Goal: Task Accomplishment & Management: Manage account settings

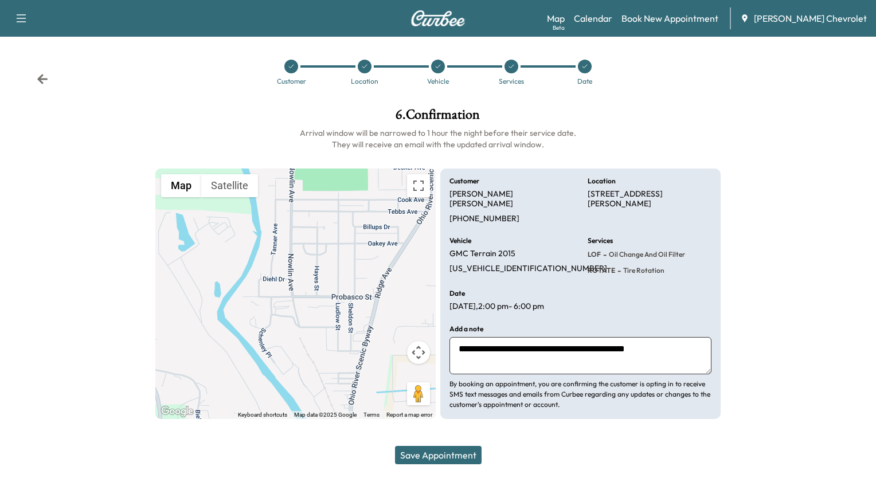
click at [454, 459] on button "Save Appointment" at bounding box center [438, 455] width 87 height 18
click at [47, 76] on icon at bounding box center [42, 78] width 11 height 11
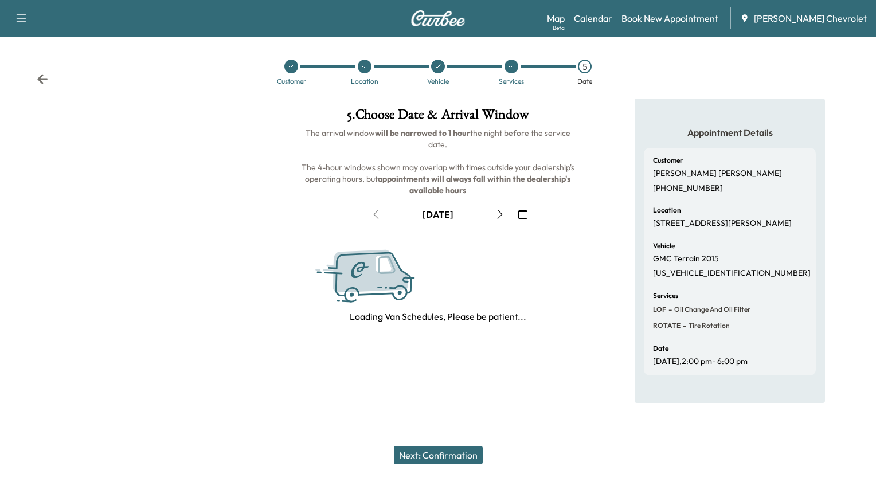
click at [47, 76] on icon at bounding box center [42, 78] width 11 height 11
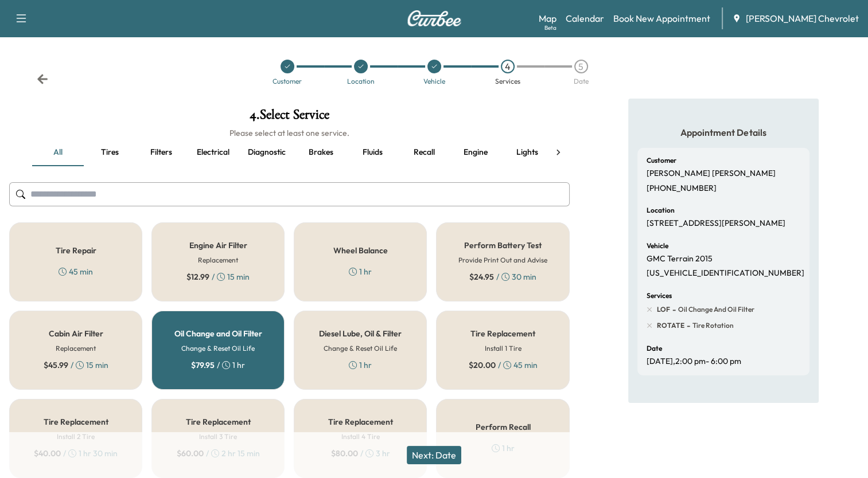
click at [455, 454] on button "Next: Date" at bounding box center [434, 455] width 54 height 18
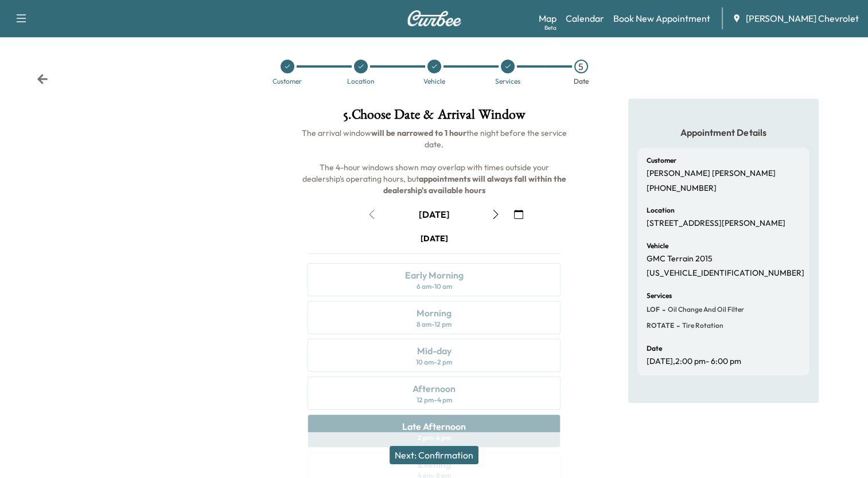
click at [597, 384] on div "Appointment Details Customer Gretta Patrick (812) 260-4552 Location 258 Probasc…" at bounding box center [723, 318] width 289 height 439
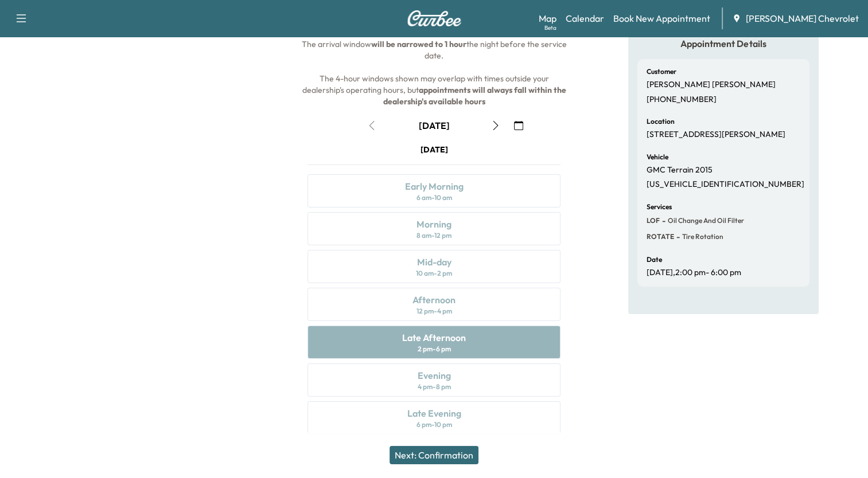
scroll to position [93, 0]
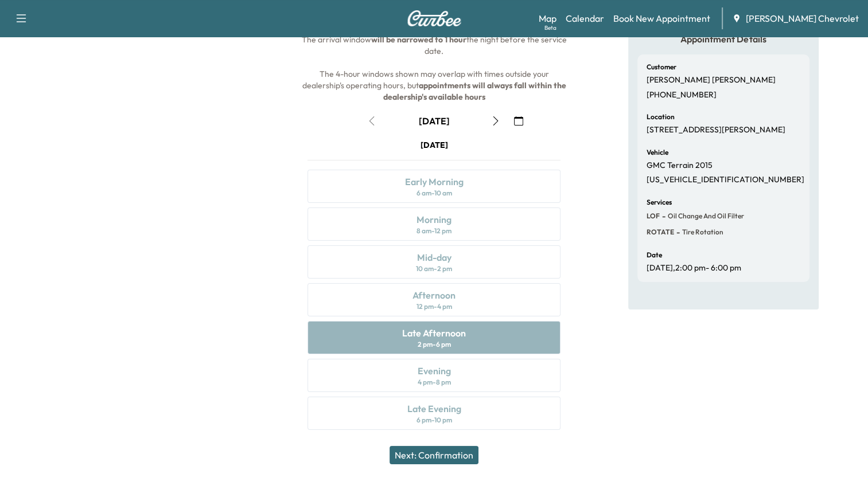
click at [498, 118] on icon "button" at bounding box center [495, 120] width 9 height 9
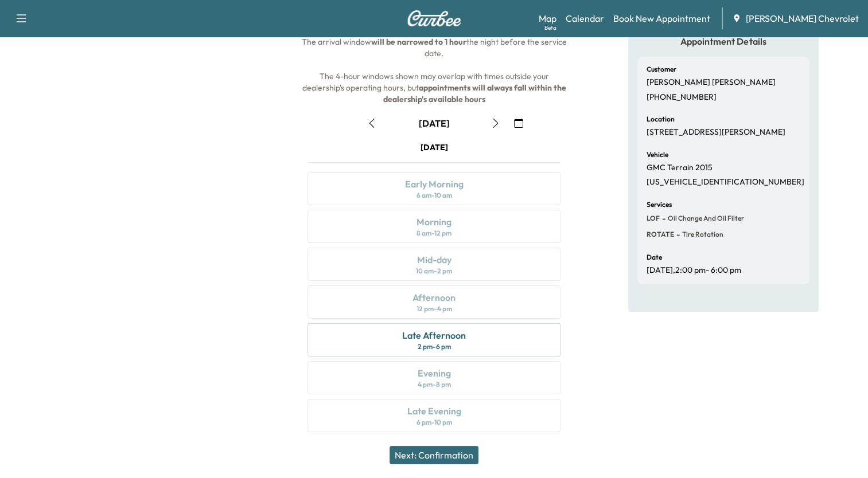
scroll to position [92, 0]
click at [436, 329] on div "Late Afternoon" at bounding box center [434, 335] width 64 height 14
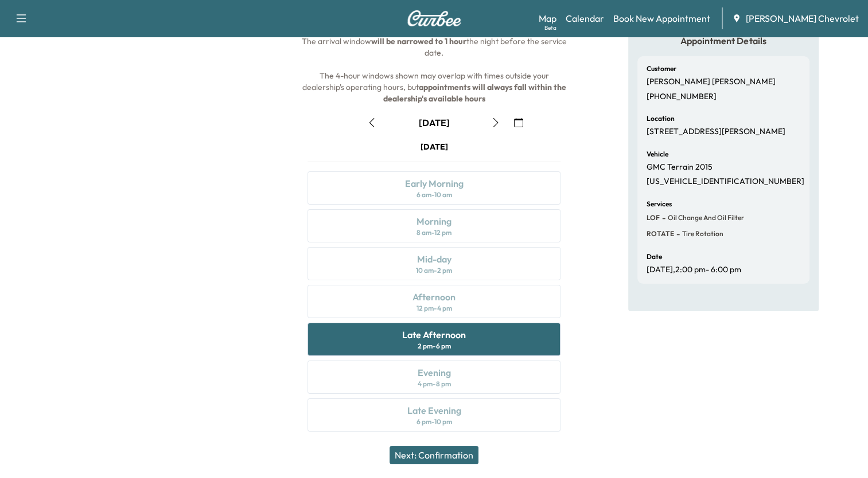
click at [452, 452] on button "Next: Confirmation" at bounding box center [433, 455] width 89 height 18
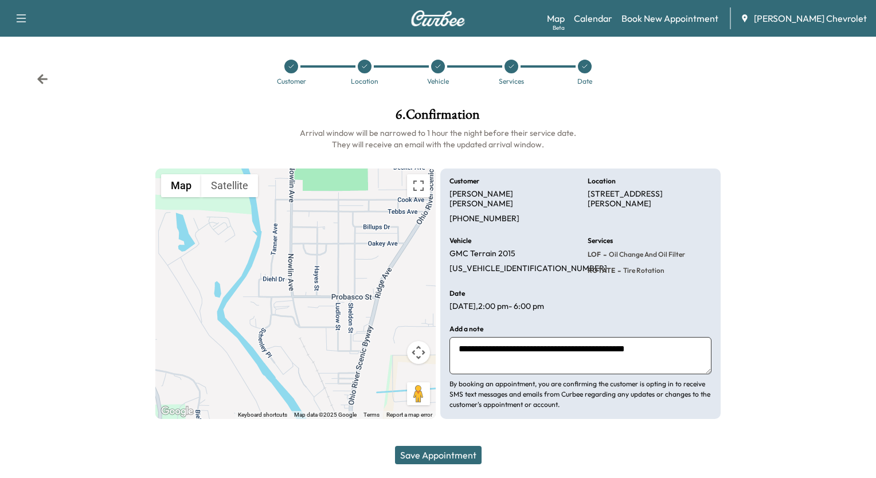
click at [452, 452] on button "Save Appointment" at bounding box center [438, 455] width 87 height 18
click at [610, 20] on link "Calendar" at bounding box center [593, 18] width 38 height 14
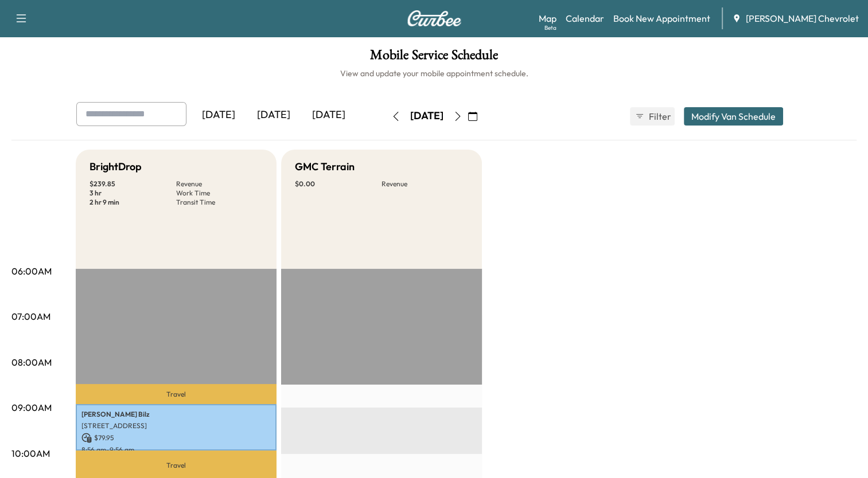
click at [462, 116] on icon "button" at bounding box center [457, 116] width 9 height 9
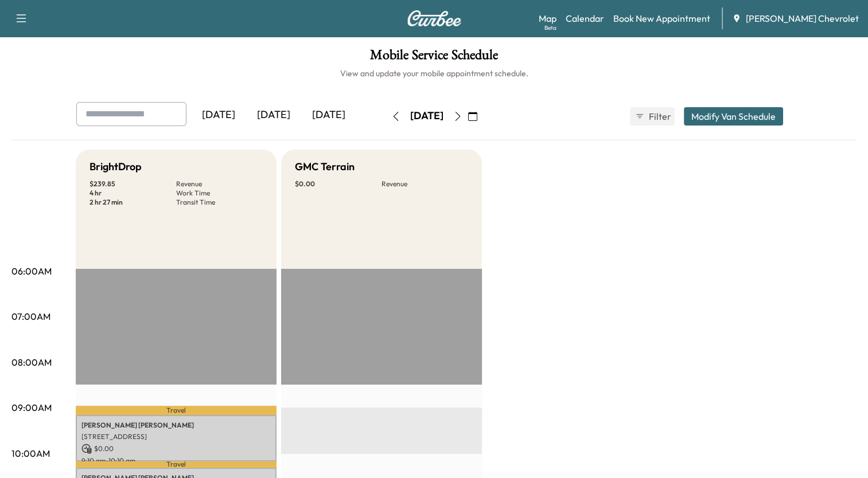
click at [462, 113] on icon "button" at bounding box center [457, 116] width 9 height 9
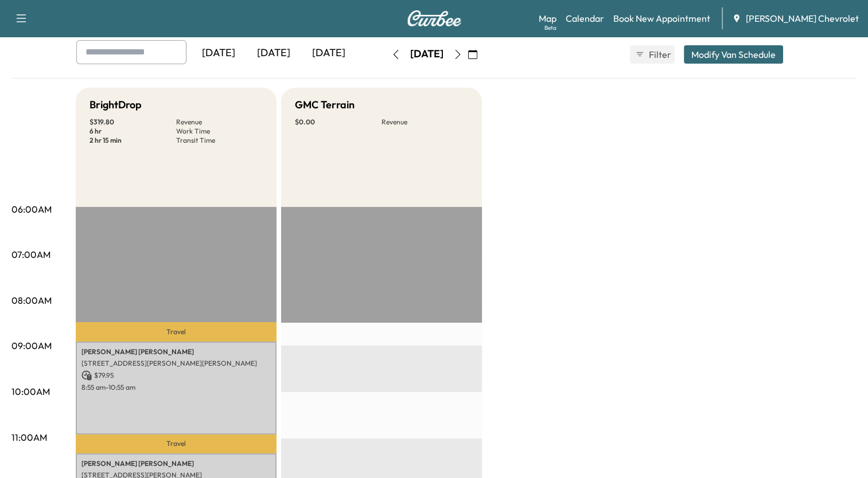
scroll to position [23, 0]
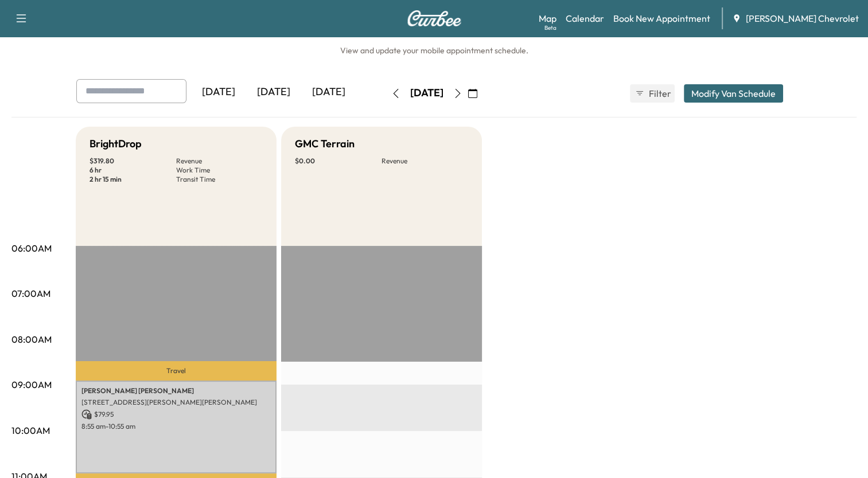
click at [460, 93] on icon "button" at bounding box center [457, 93] width 5 height 9
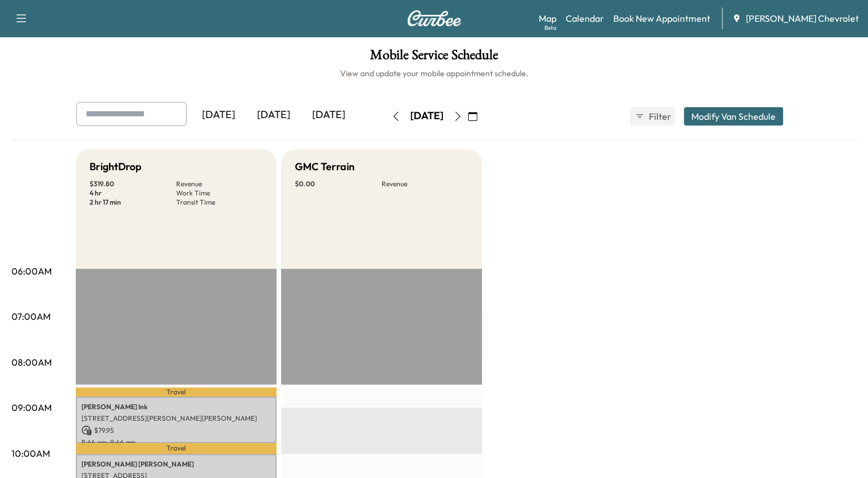
click at [462, 115] on icon "button" at bounding box center [457, 116] width 9 height 9
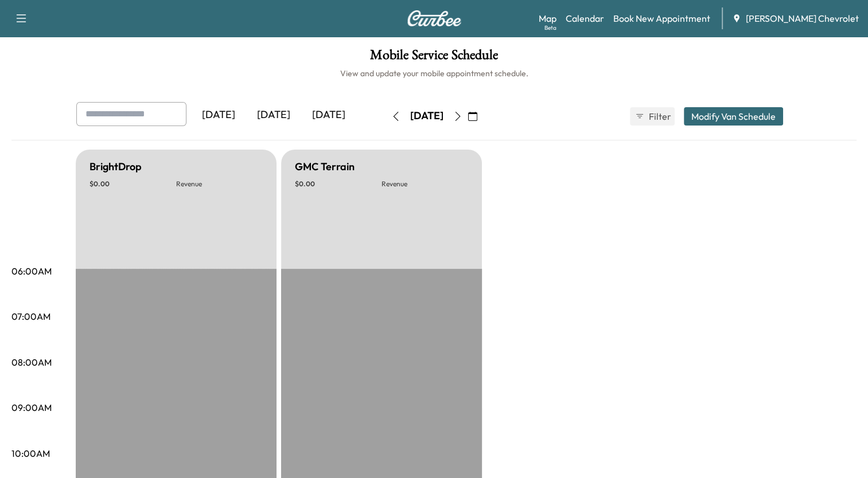
click at [462, 115] on icon "button" at bounding box center [457, 116] width 9 height 9
click at [460, 115] on icon "button" at bounding box center [457, 116] width 5 height 9
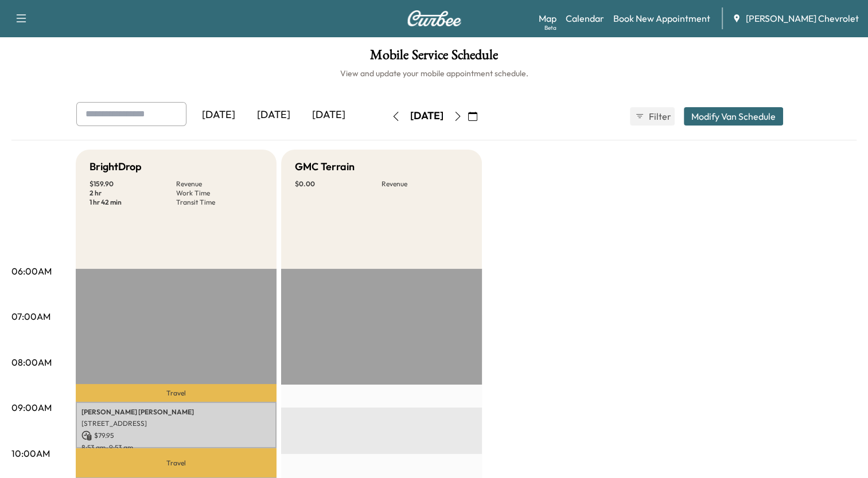
click at [477, 115] on icon "button" at bounding box center [472, 116] width 9 height 9
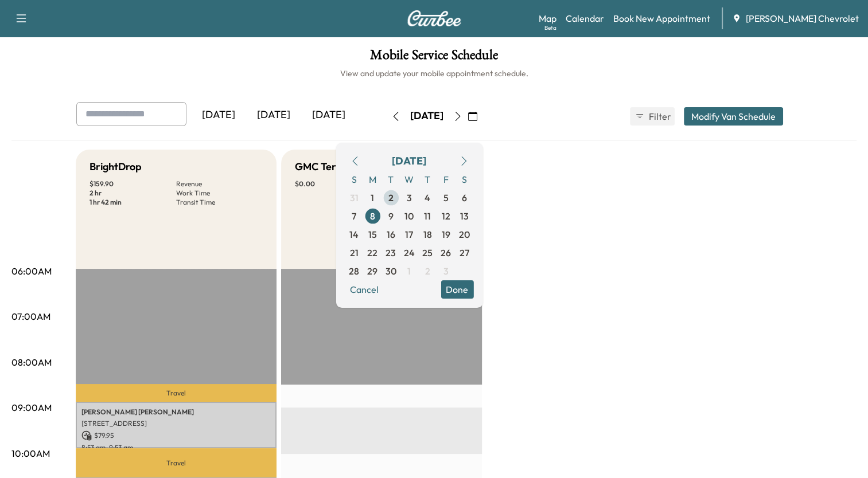
click at [393, 196] on span "2" at bounding box center [390, 198] width 5 height 14
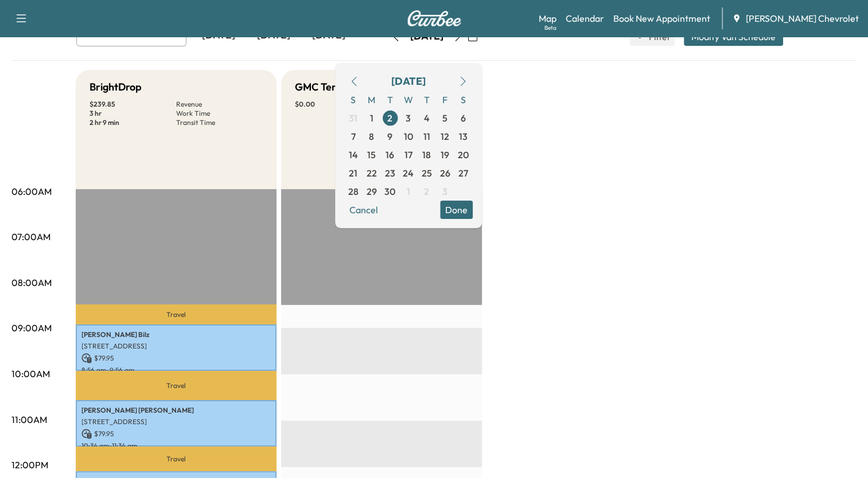
scroll to position [69, 0]
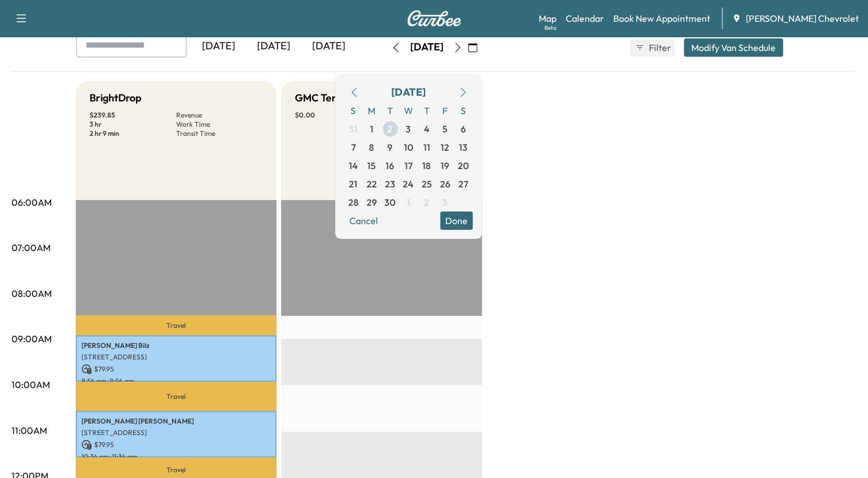
click at [392, 130] on span "2" at bounding box center [389, 129] width 5 height 14
click at [411, 129] on span "3" at bounding box center [407, 129] width 5 height 14
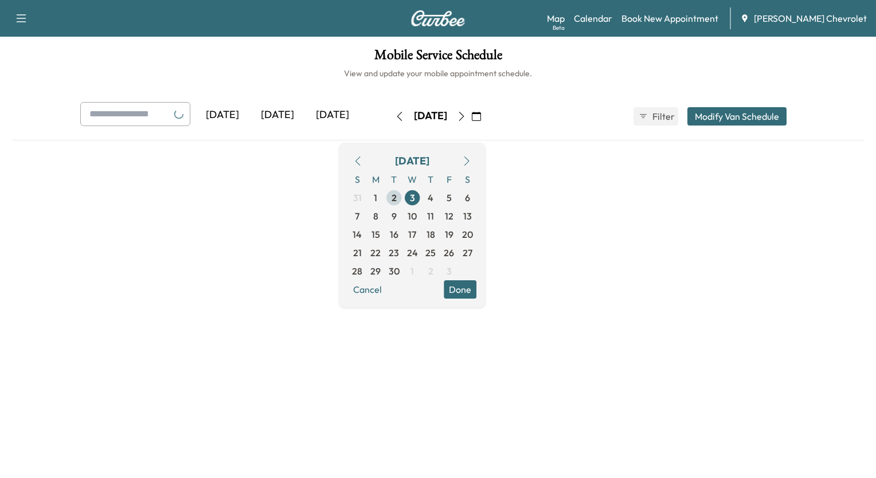
click at [397, 196] on span "2" at bounding box center [394, 198] width 5 height 14
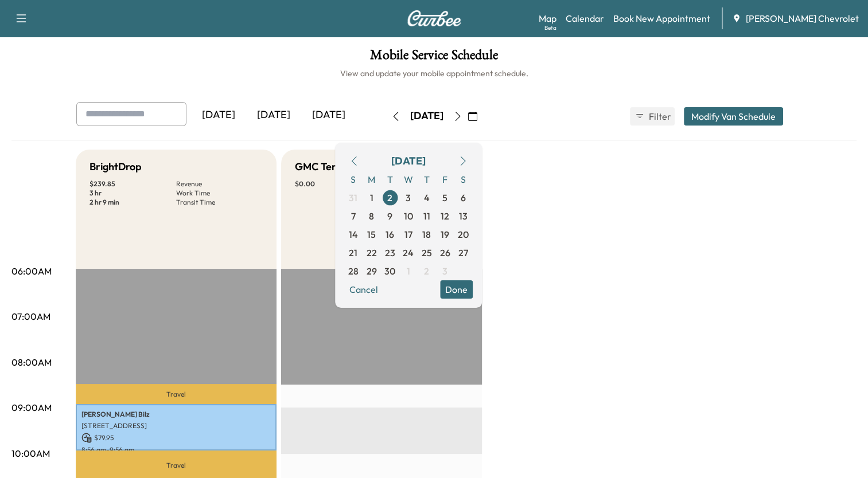
click at [734, 114] on button "Modify Van Schedule" at bounding box center [733, 116] width 99 height 18
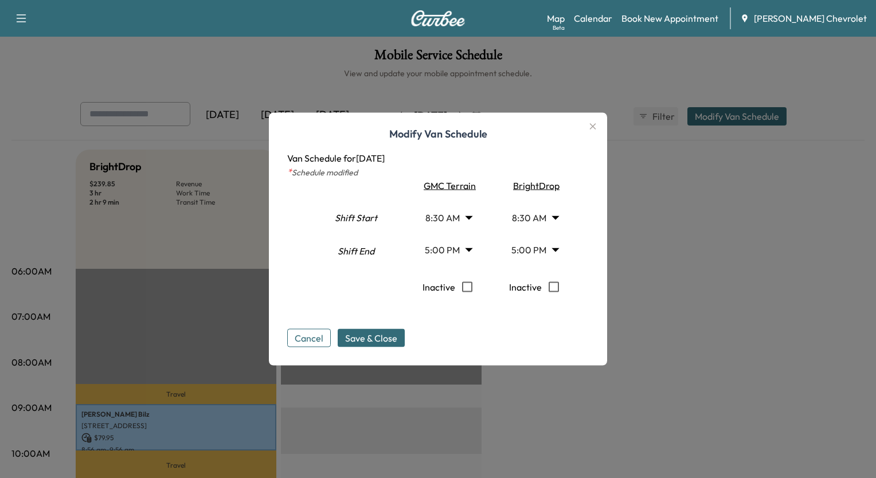
click at [556, 251] on body "Support Log Out Map Beta Calendar Book New Appointment Tom Gill Chevrolet Mobil…" at bounding box center [438, 239] width 876 height 478
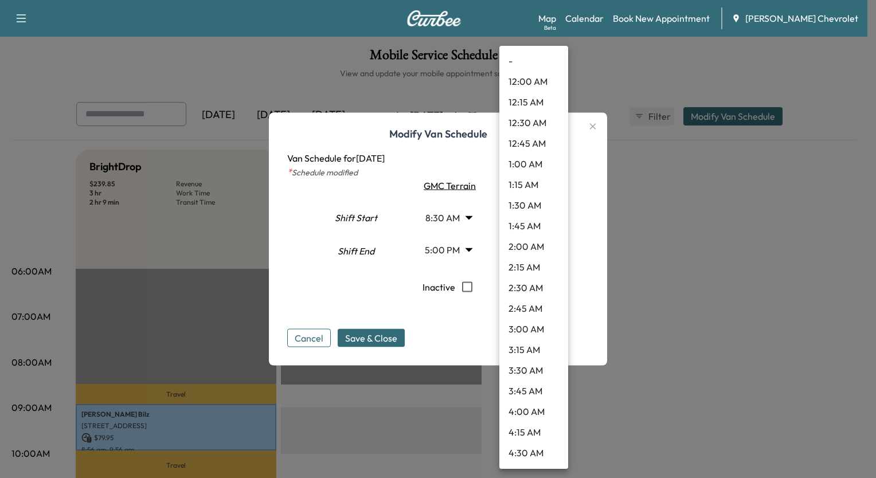
scroll to position [1227, 0]
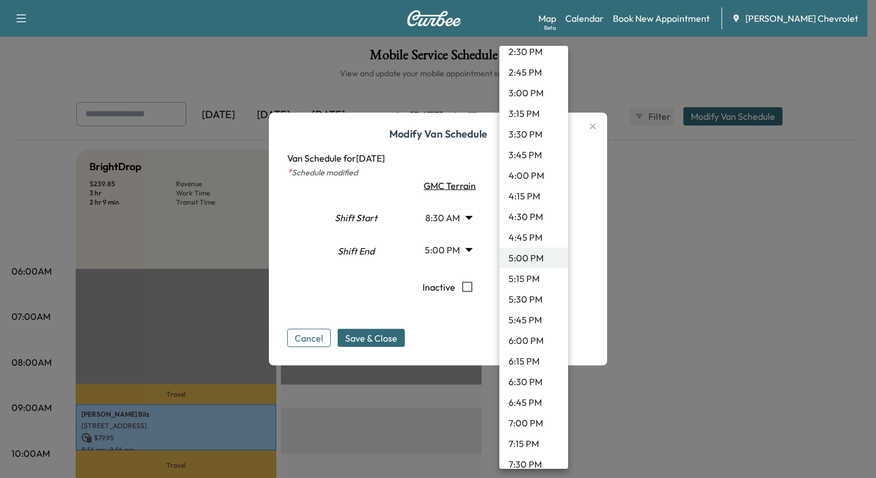
click at [530, 340] on li "6:00 PM" at bounding box center [534, 340] width 69 height 21
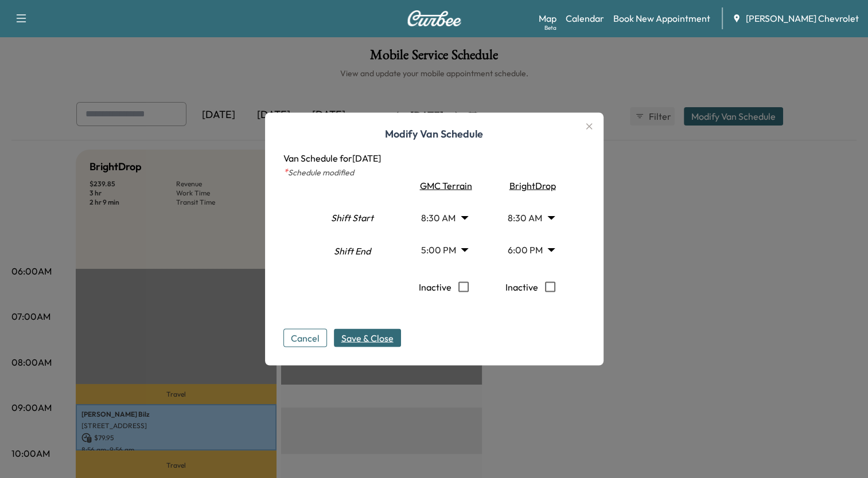
click at [367, 338] on span "Save & Close" at bounding box center [367, 338] width 52 height 14
click at [377, 338] on span "Save & Close" at bounding box center [367, 338] width 52 height 14
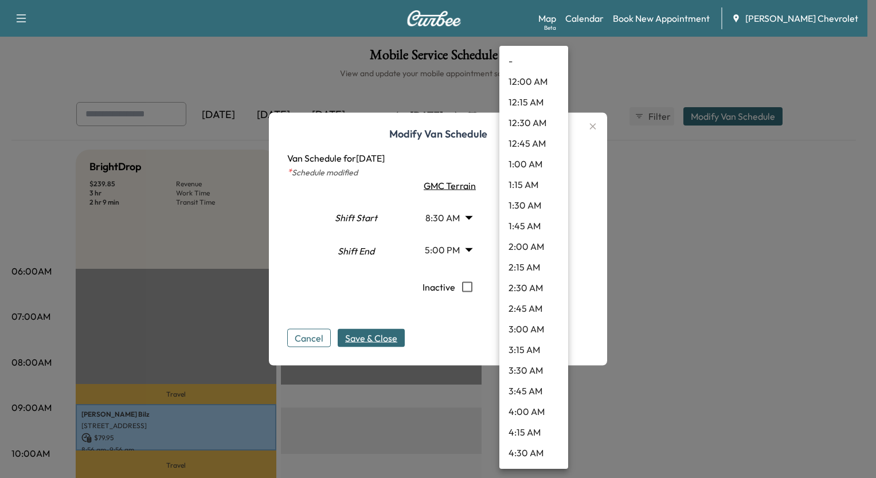
click at [556, 250] on body "Support Log Out Map Beta Calendar Book New Appointment Tom Gill Chevrolet Mobil…" at bounding box center [438, 239] width 876 height 478
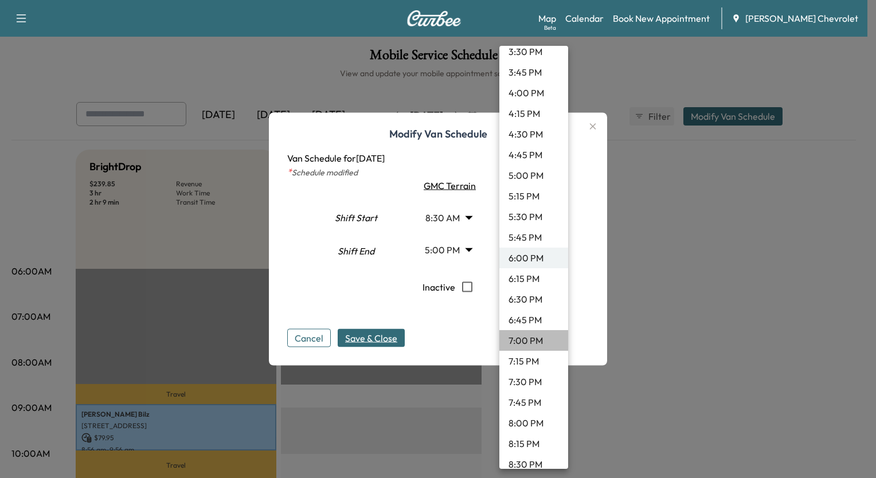
click at [536, 337] on li "7:00 PM" at bounding box center [534, 340] width 69 height 21
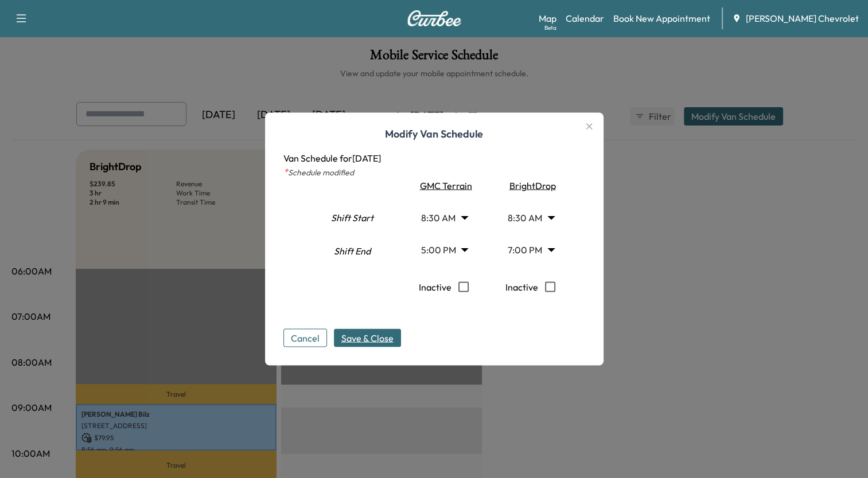
click at [385, 336] on span "Save & Close" at bounding box center [367, 338] width 52 height 14
click at [592, 125] on icon "button" at bounding box center [589, 127] width 14 height 14
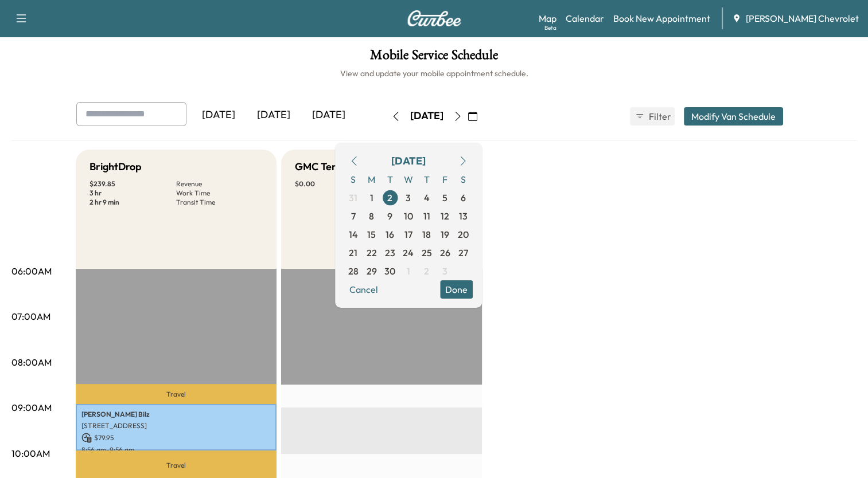
click at [708, 114] on button "Modify Van Schedule" at bounding box center [733, 116] width 99 height 18
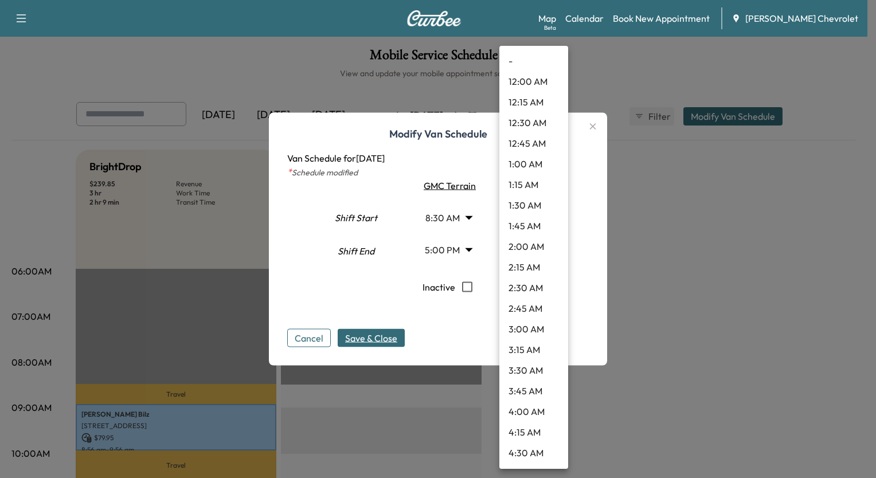
click at [556, 253] on body "Support Log Out Map Beta Calendar Book New Appointment Tom Gill Chevrolet Mobil…" at bounding box center [438, 239] width 876 height 478
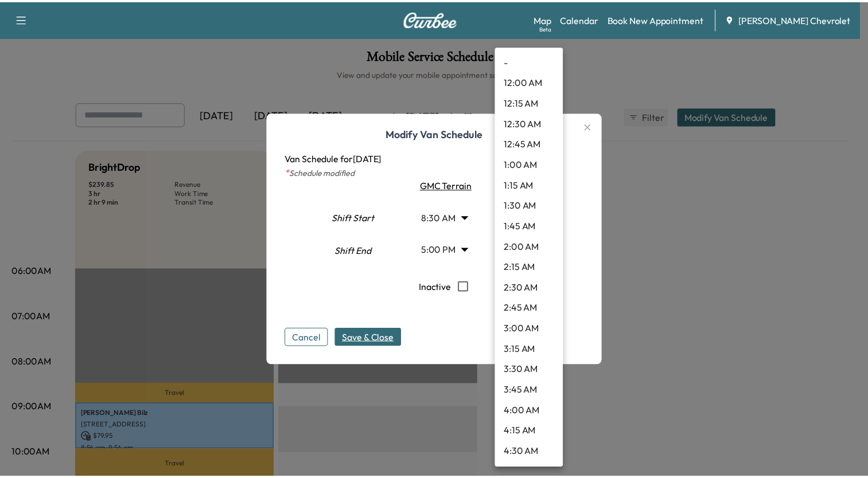
scroll to position [1393, 0]
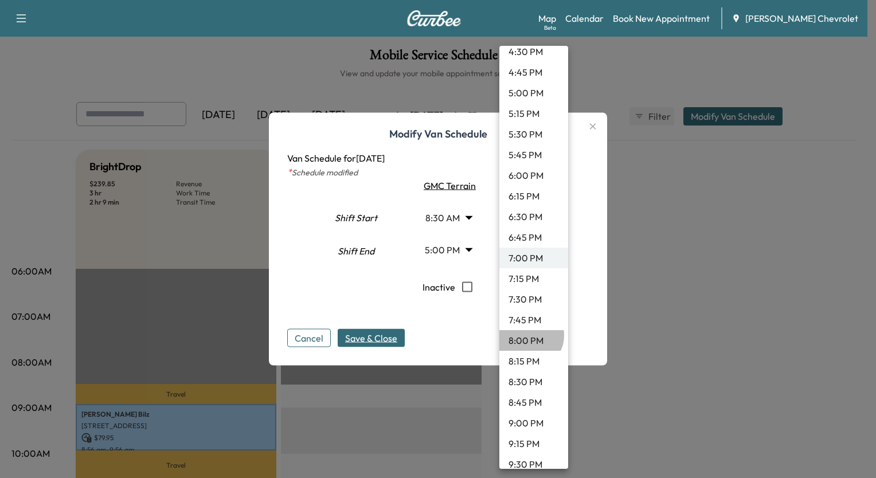
click at [528, 335] on li "8:00 PM" at bounding box center [534, 340] width 69 height 21
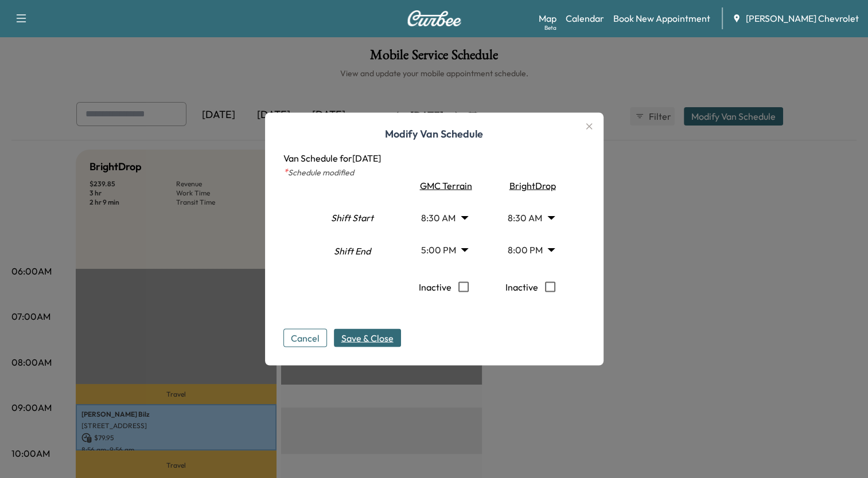
click at [594, 124] on icon "button" at bounding box center [589, 127] width 14 height 14
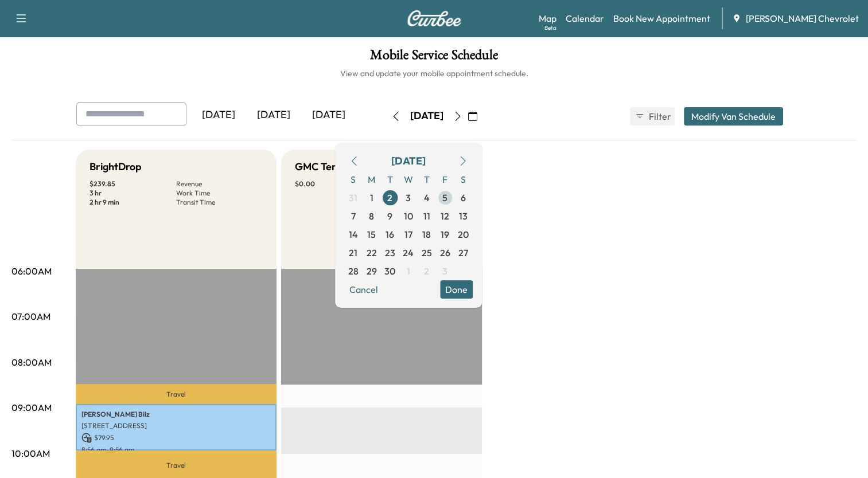
click at [447, 202] on span "5" at bounding box center [444, 198] width 5 height 14
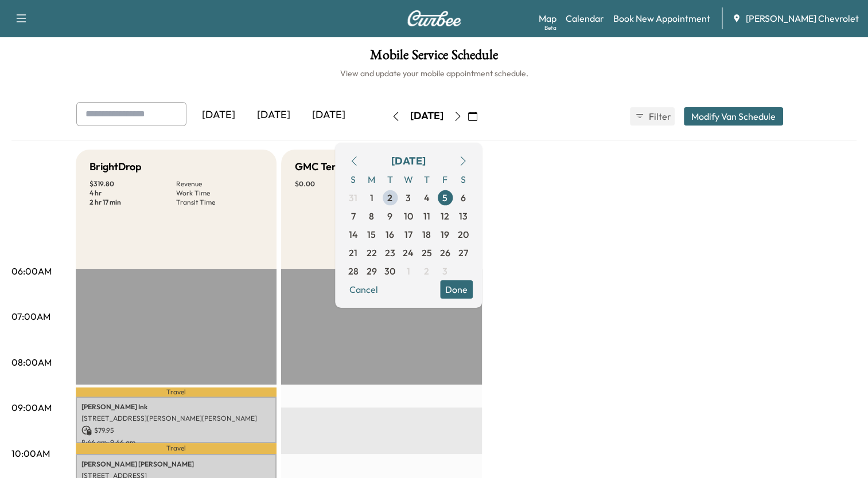
click at [473, 286] on button "Done" at bounding box center [456, 289] width 33 height 18
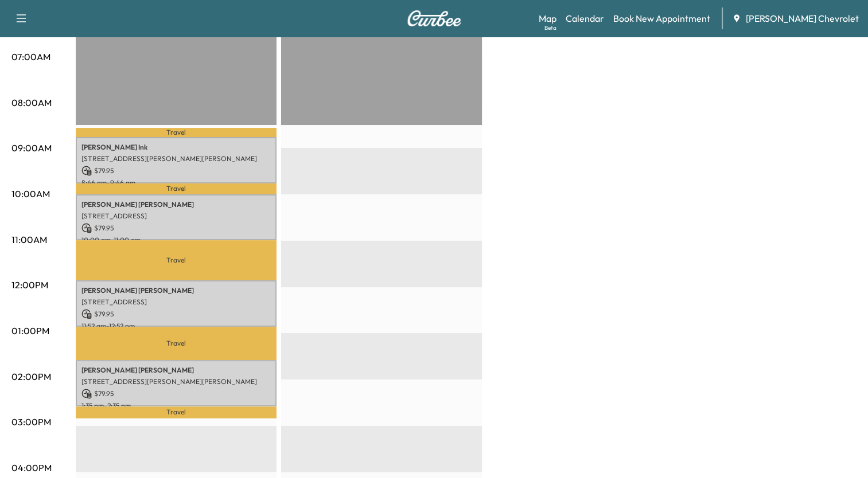
scroll to position [262, 0]
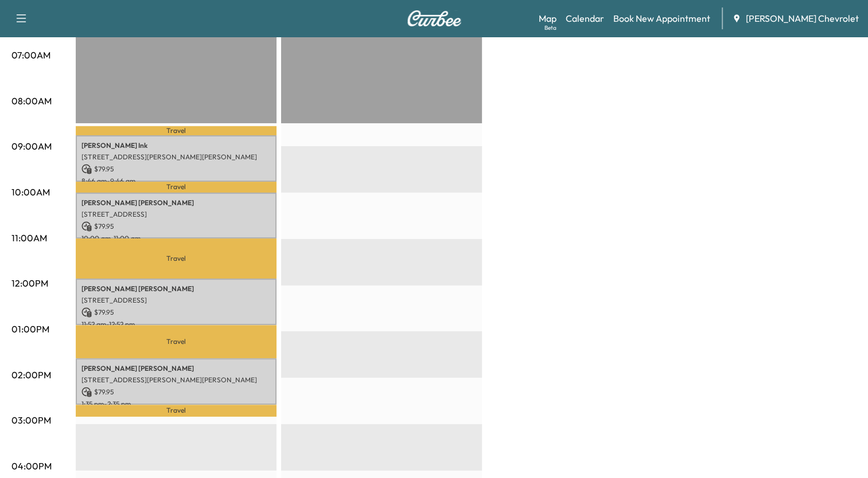
drag, startPoint x: 867, startPoint y: 175, endPoint x: 852, endPoint y: 78, distance: 98.7
click at [852, 78] on div "Mobile Service Schedule View and update your mobile appointment schedule. Yeste…" at bounding box center [434, 267] width 868 height 985
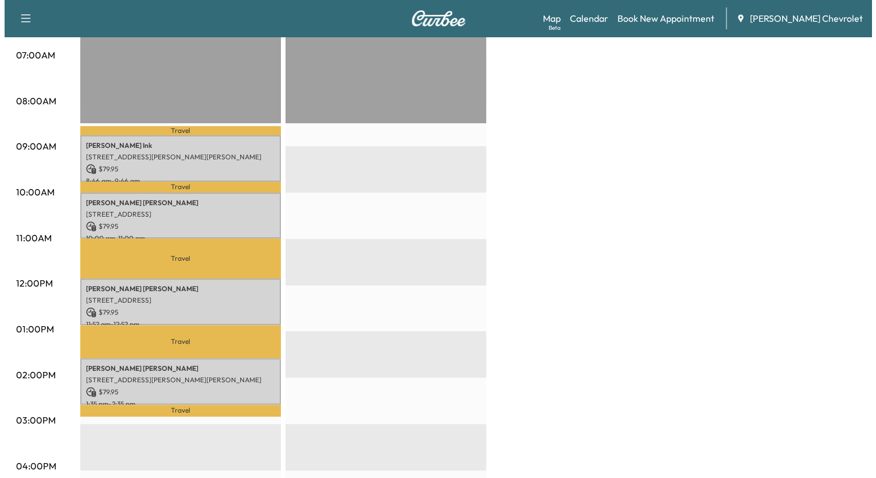
scroll to position [0, 0]
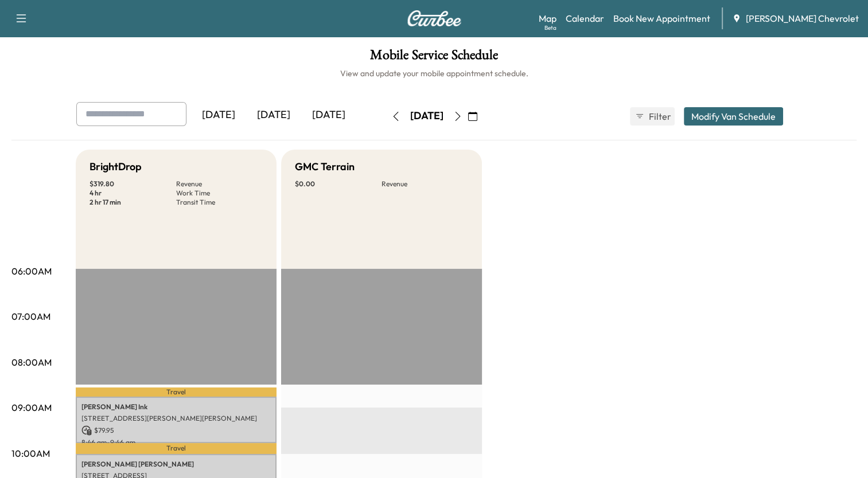
click at [756, 116] on button "Modify Van Schedule" at bounding box center [733, 116] width 99 height 18
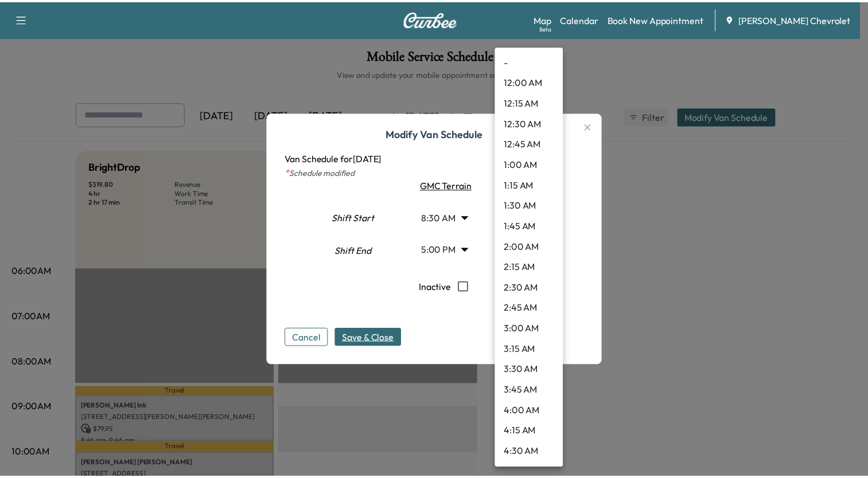
scroll to position [1475, 0]
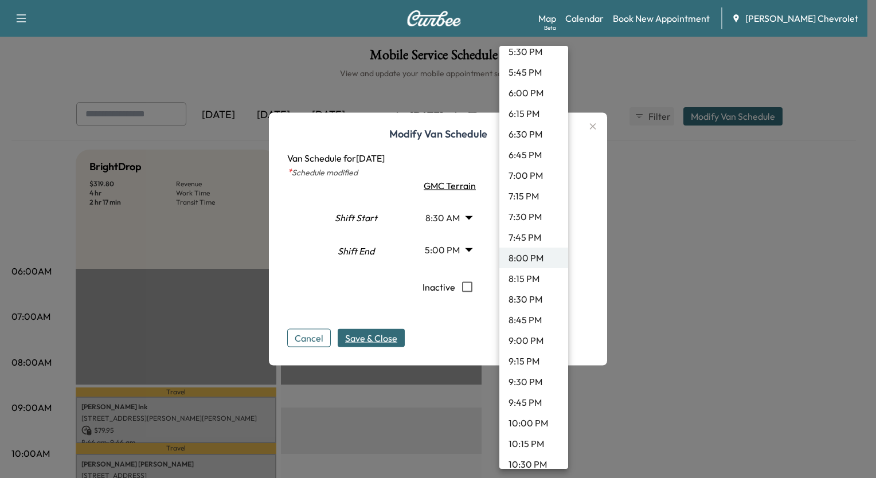
click at [553, 248] on body "Support Log Out Map Beta Calendar Book New Appointment Tom Gill Chevrolet Mobil…" at bounding box center [438, 239] width 876 height 478
click at [533, 217] on li "7:30 PM" at bounding box center [534, 216] width 69 height 21
type input "****"
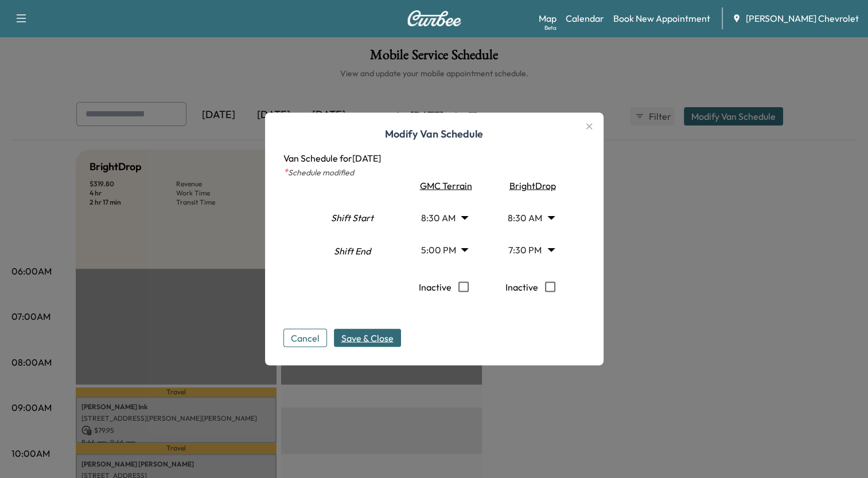
click at [376, 333] on span "Save & Close" at bounding box center [367, 338] width 52 height 14
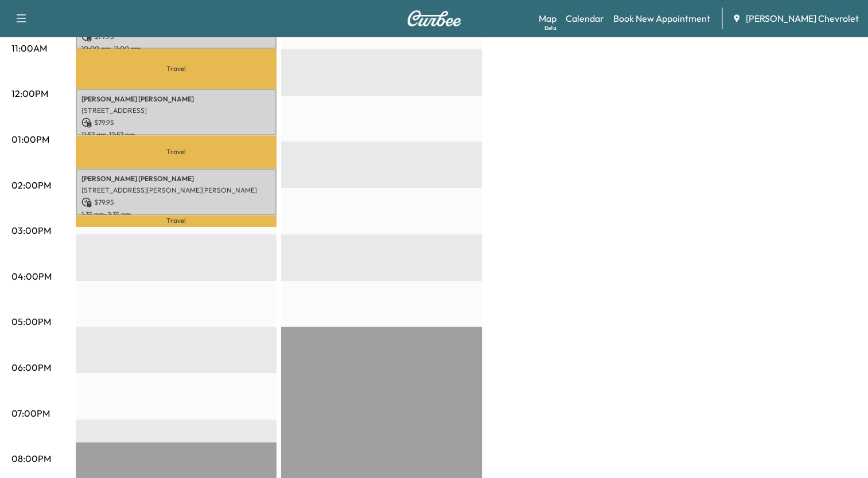
scroll to position [33, 0]
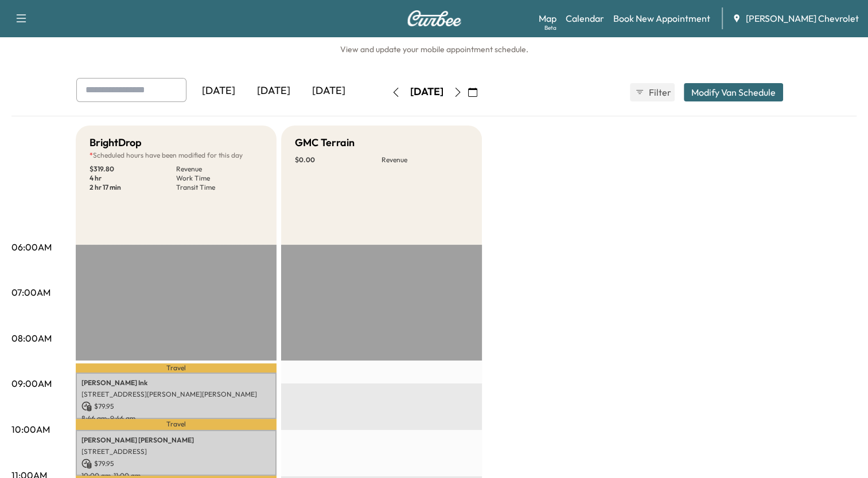
scroll to position [21, 0]
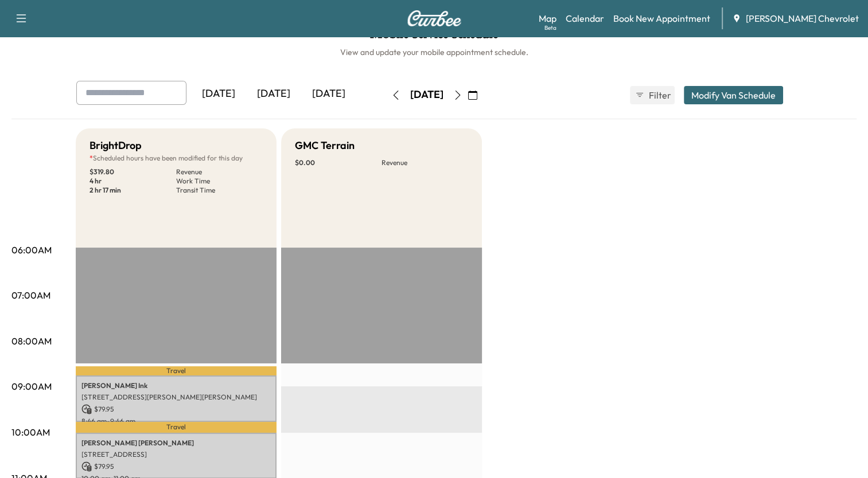
click at [386, 88] on button "button" at bounding box center [395, 95] width 19 height 18
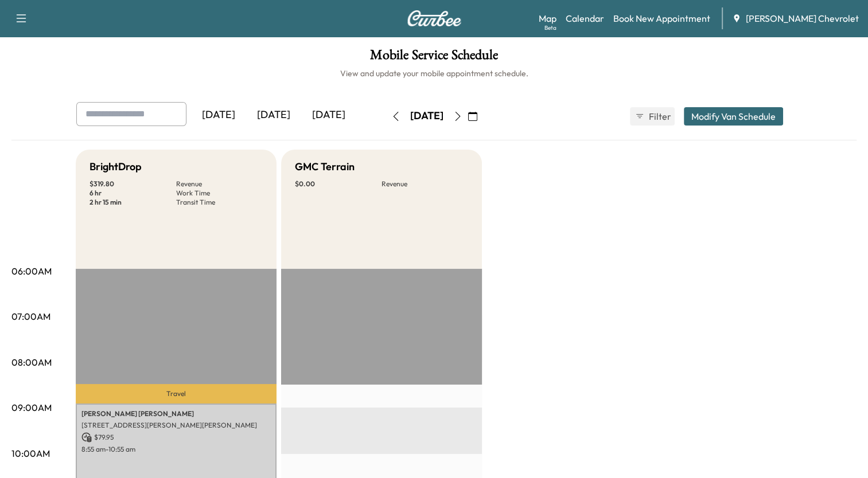
click at [391, 112] on icon "button" at bounding box center [395, 116] width 9 height 9
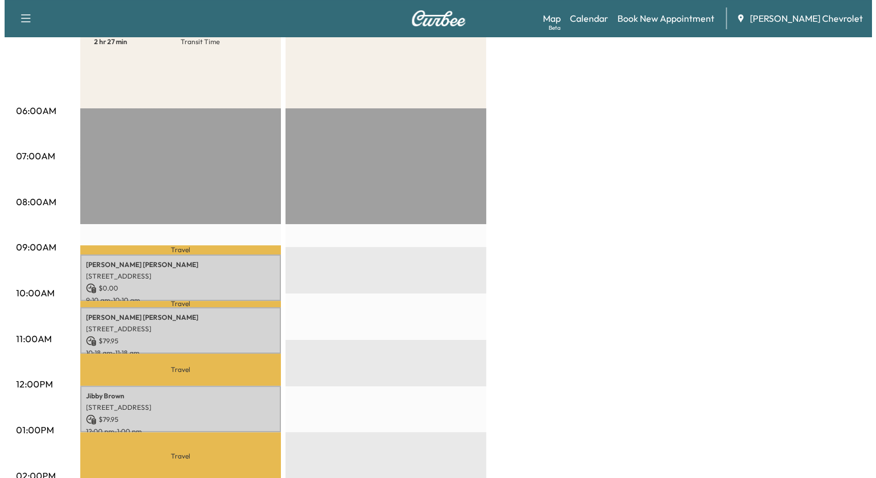
scroll to position [184, 0]
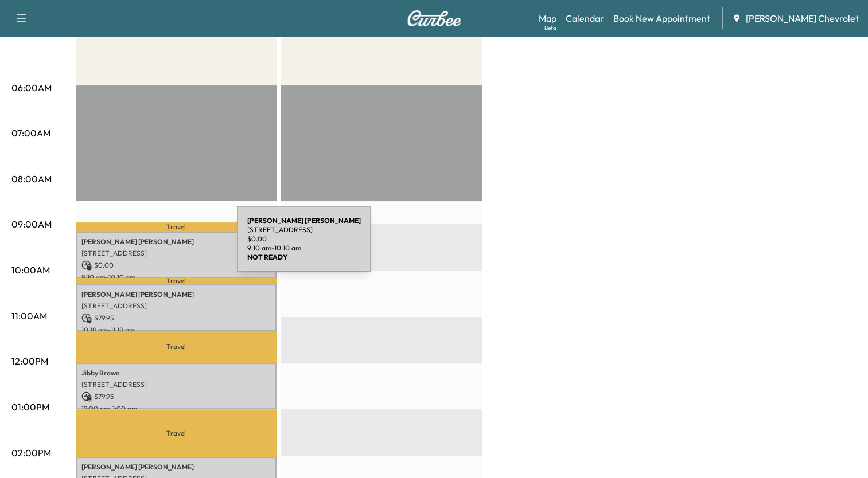
click at [151, 246] on div "Brian Wolfe 9639 Soaring Breezes, Union, KY 41091, US $ 0.00 9:10 am - 10:10 am" at bounding box center [176, 255] width 201 height 46
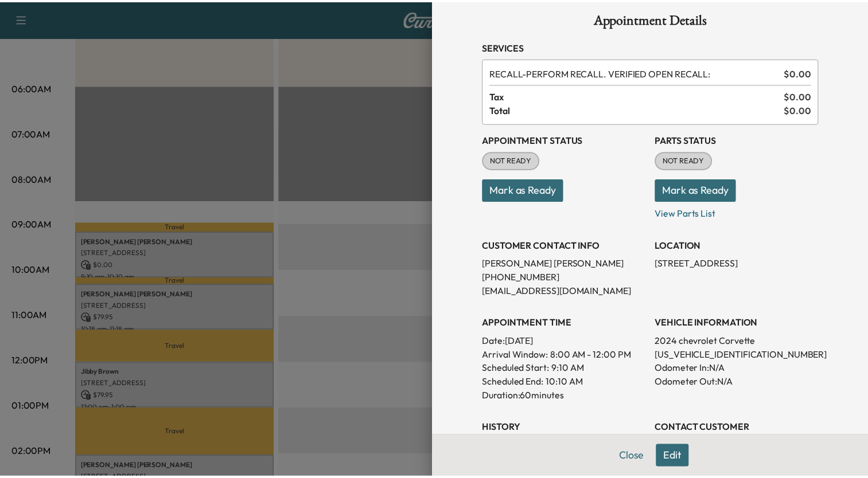
scroll to position [0, 0]
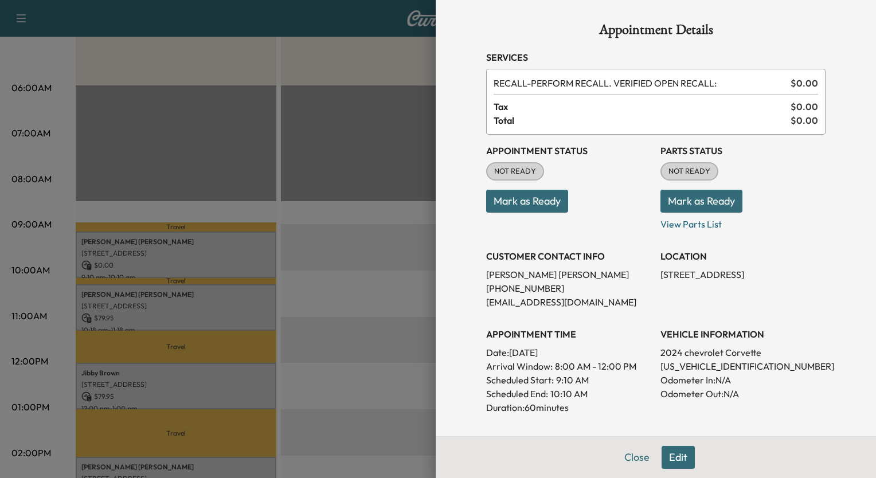
click at [358, 124] on div at bounding box center [438, 239] width 876 height 478
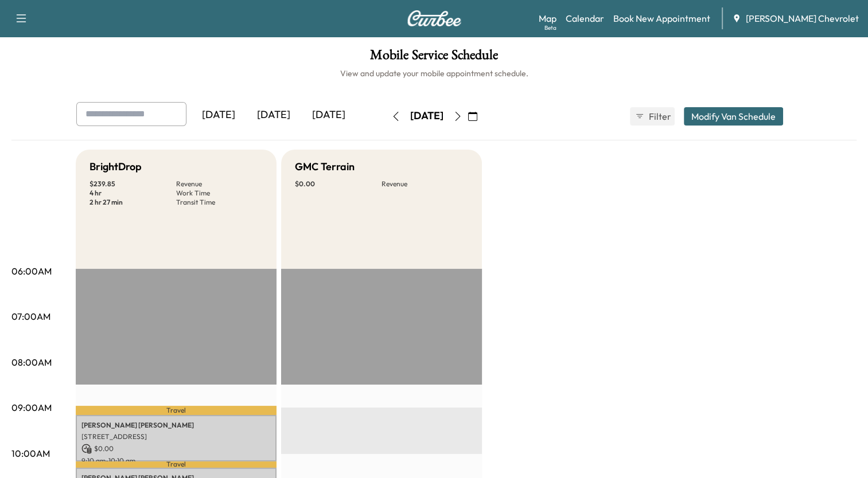
click at [391, 114] on icon "button" at bounding box center [395, 116] width 9 height 9
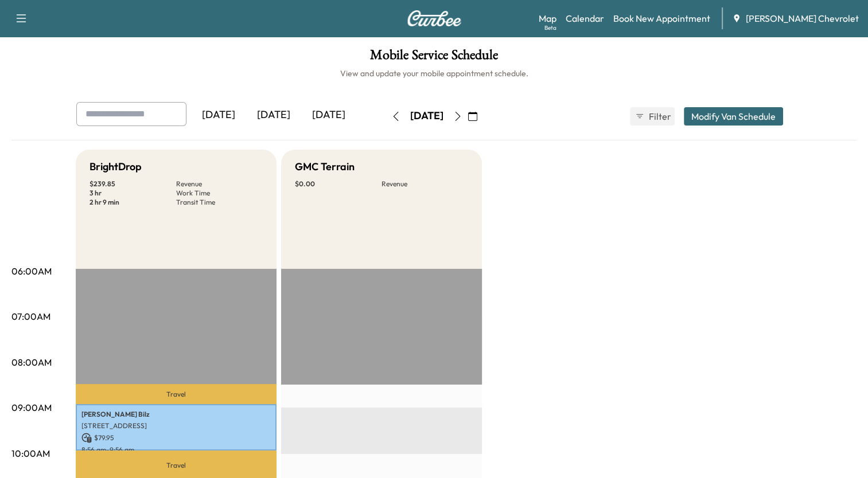
click at [477, 119] on icon "button" at bounding box center [472, 116] width 9 height 9
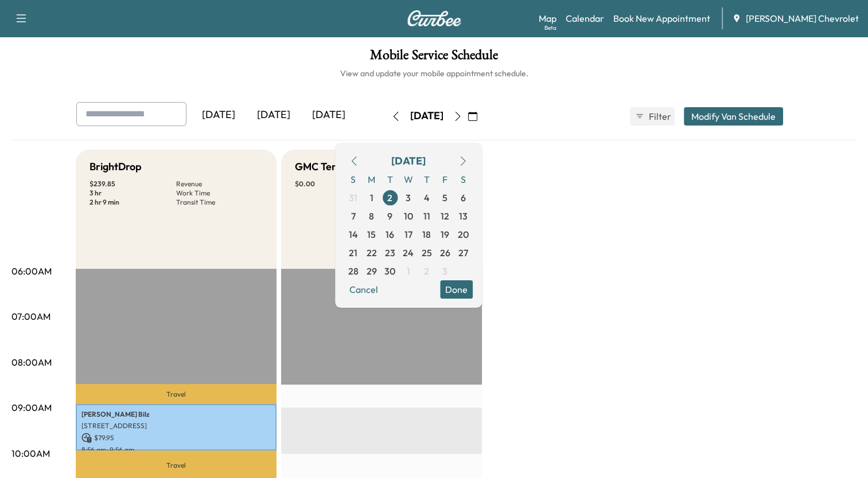
click at [669, 22] on link "Book New Appointment" at bounding box center [661, 18] width 97 height 14
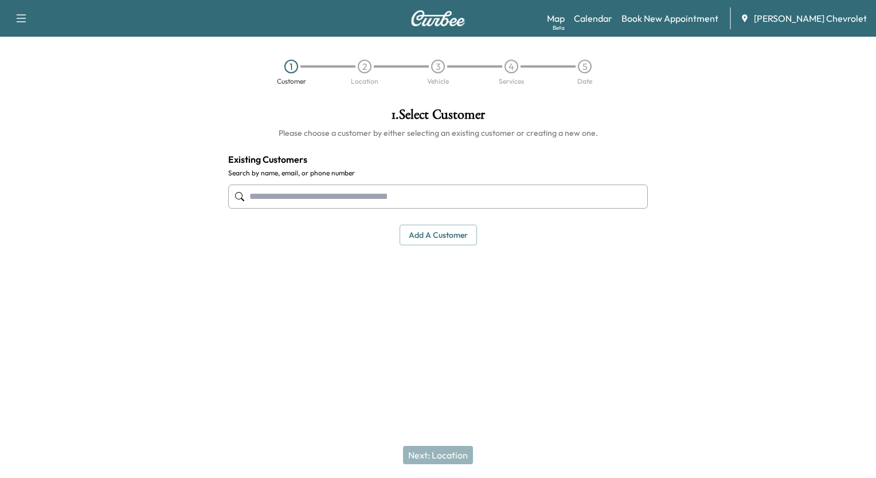
click at [379, 192] on input "text" at bounding box center [438, 197] width 420 height 24
click at [613, 19] on link "Calendar" at bounding box center [593, 18] width 38 height 14
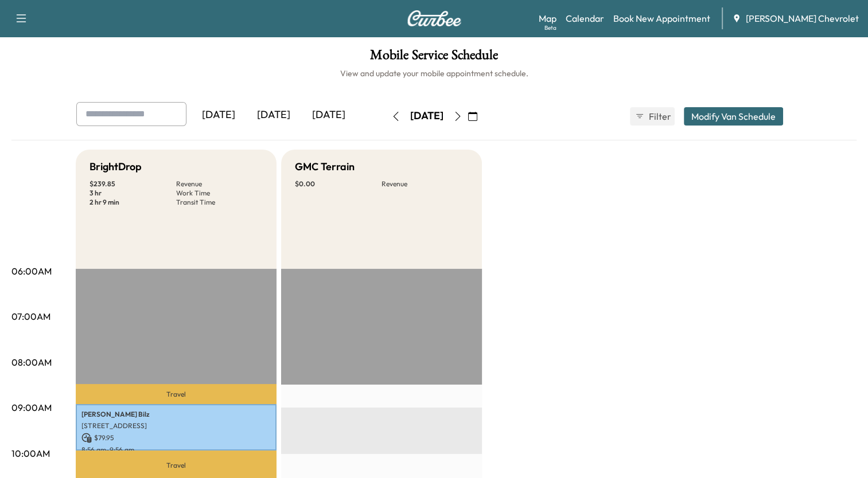
click at [462, 114] on icon "button" at bounding box center [457, 116] width 9 height 9
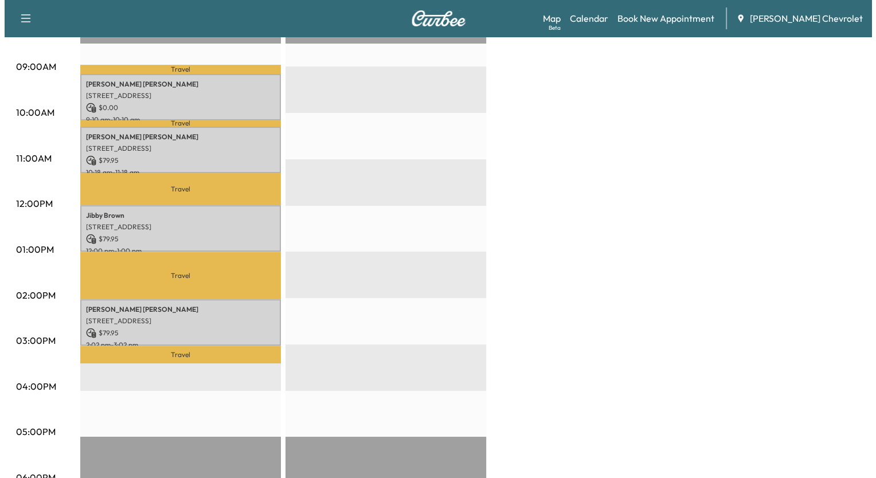
scroll to position [344, 0]
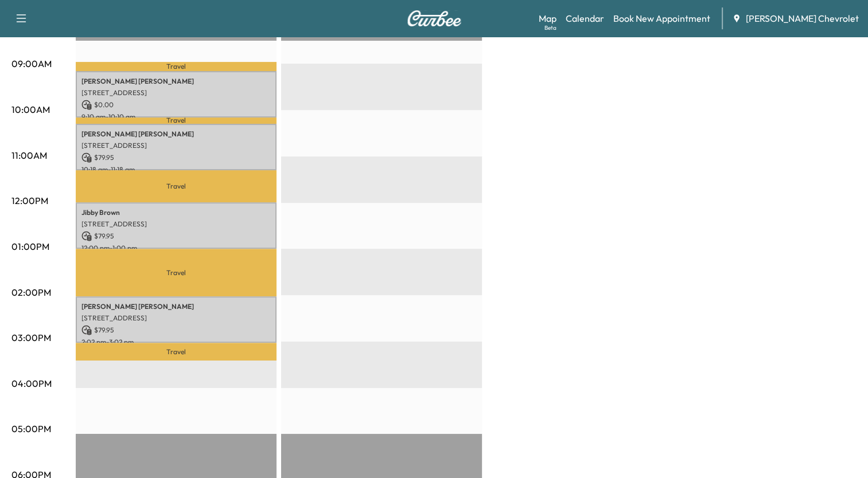
click at [142, 264] on p "Travel" at bounding box center [176, 273] width 201 height 48
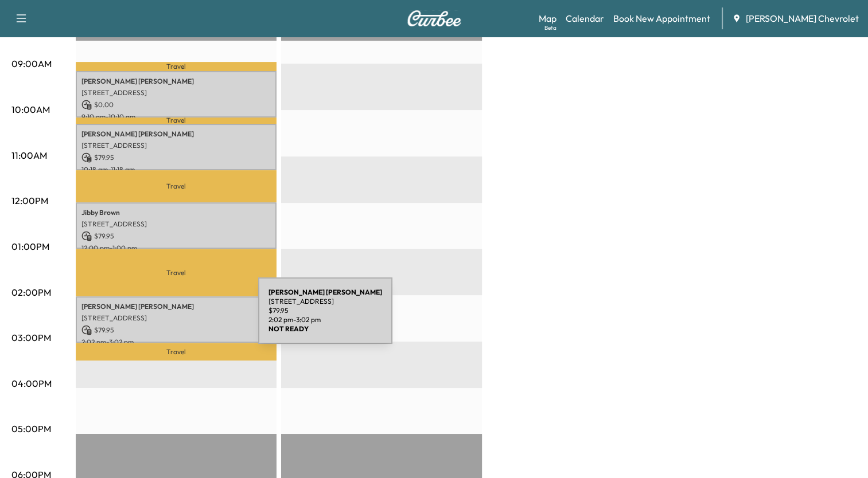
click at [172, 318] on div "Natalia Fugate 1870 St James Pl, Verona, KY 41092, USA $ 79.95 2:02 pm - 3:02 pm" at bounding box center [176, 320] width 201 height 46
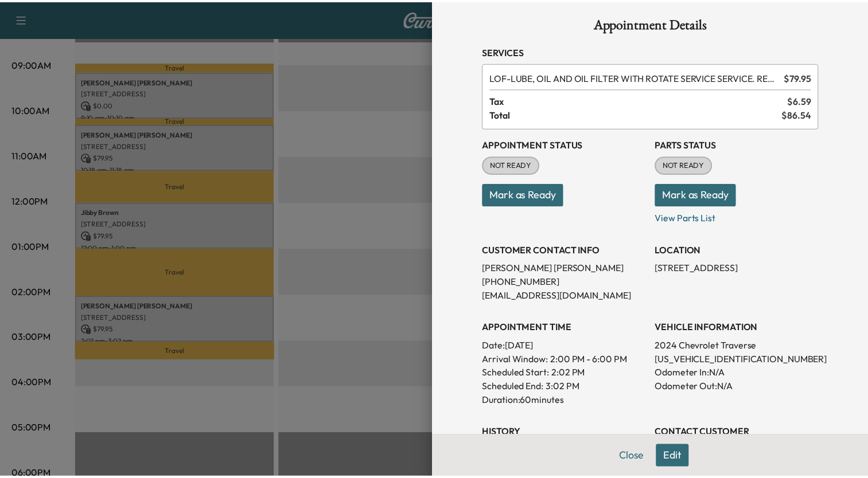
scroll to position [0, 0]
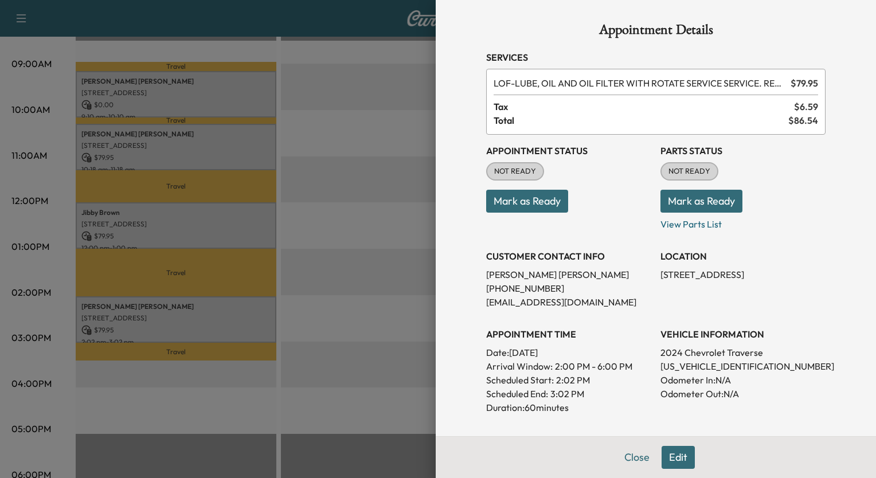
click at [375, 245] on div at bounding box center [438, 239] width 876 height 478
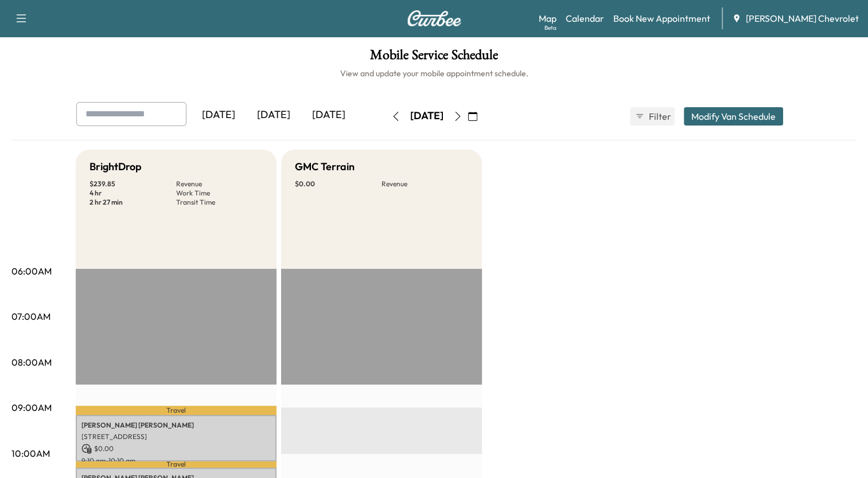
click at [22, 17] on icon "button" at bounding box center [21, 18] width 14 height 14
click at [205, 61] on h1 "Mobile Service Schedule" at bounding box center [433, 57] width 845 height 19
click at [462, 118] on icon "button" at bounding box center [457, 116] width 9 height 9
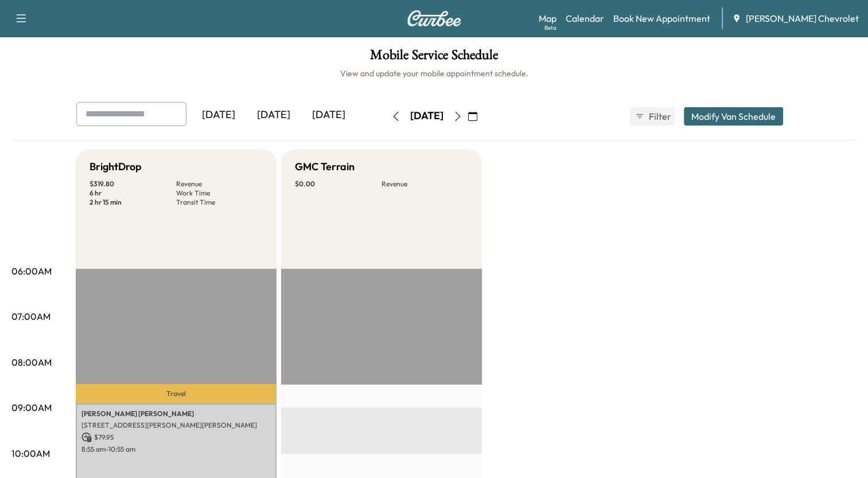
click at [739, 114] on button "Modify Van Schedule" at bounding box center [733, 116] width 99 height 18
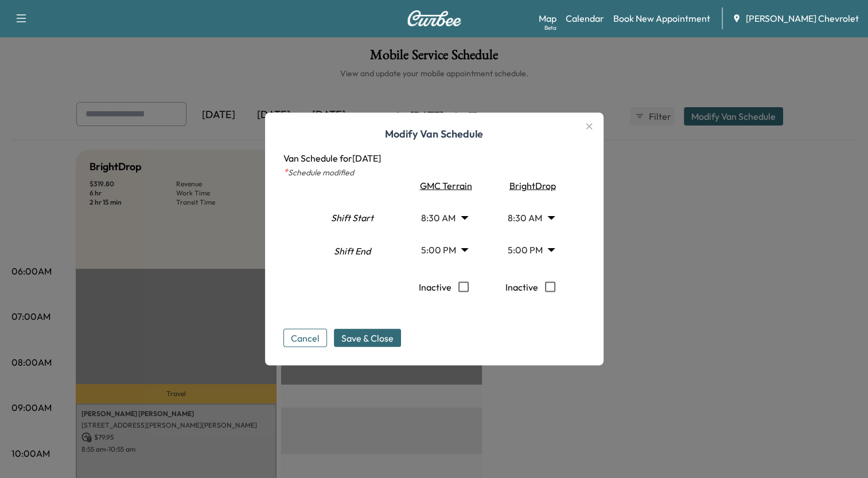
click at [737, 203] on div at bounding box center [434, 239] width 868 height 478
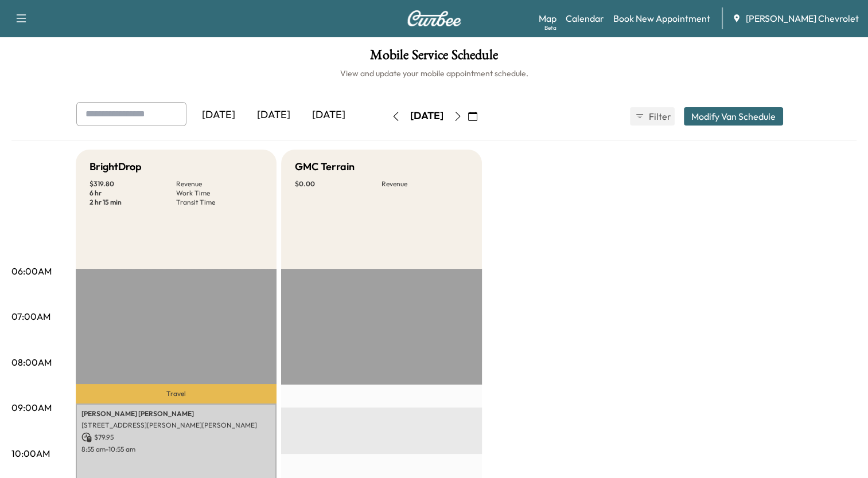
click at [391, 116] on icon "button" at bounding box center [395, 116] width 9 height 9
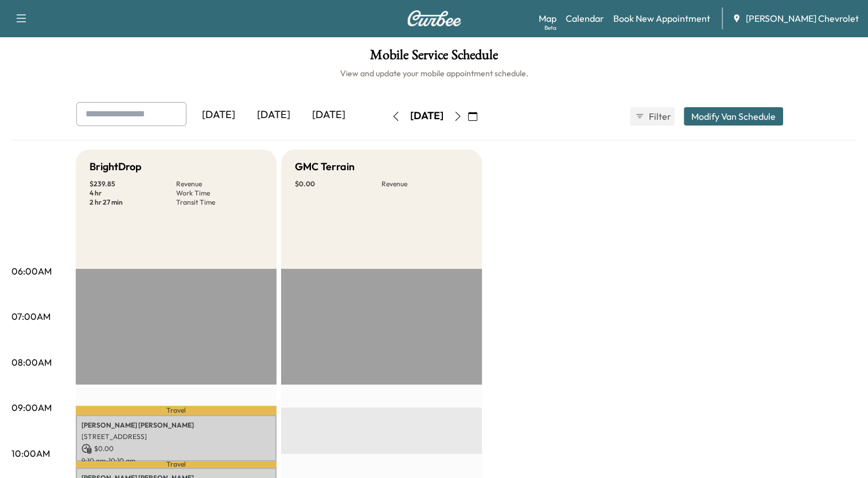
click at [755, 117] on button "Modify Van Schedule" at bounding box center [733, 116] width 99 height 18
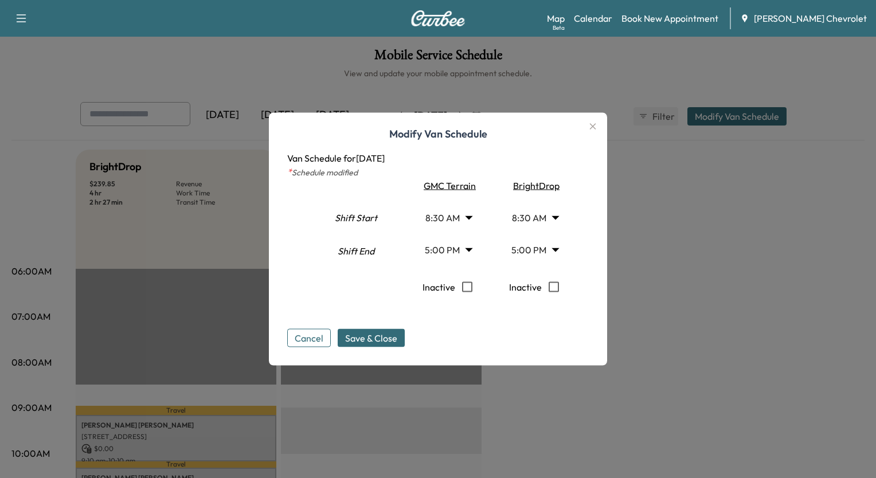
click at [549, 247] on body "Support Log Out Map Beta Calendar Book New Appointment Tom Gill Chevrolet Mobil…" at bounding box center [438, 239] width 876 height 478
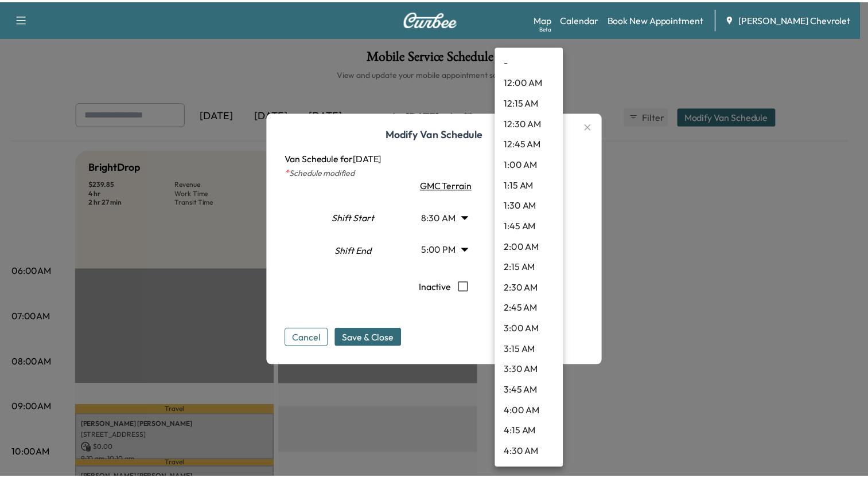
scroll to position [1227, 0]
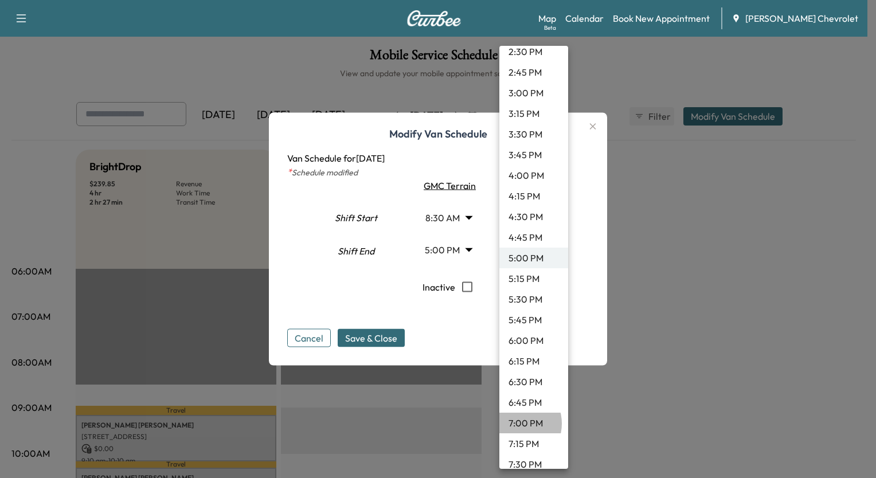
click at [517, 423] on li "7:00 PM" at bounding box center [534, 423] width 69 height 21
type input "**"
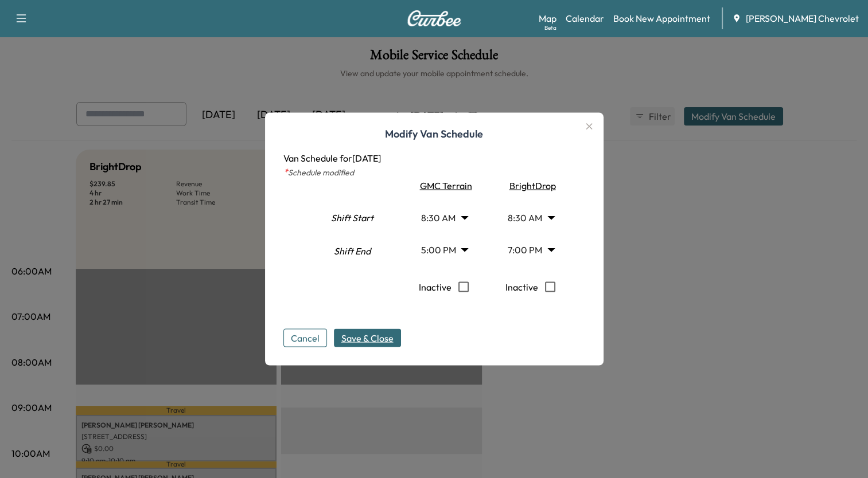
click at [383, 338] on span "Save & Close" at bounding box center [367, 338] width 52 height 14
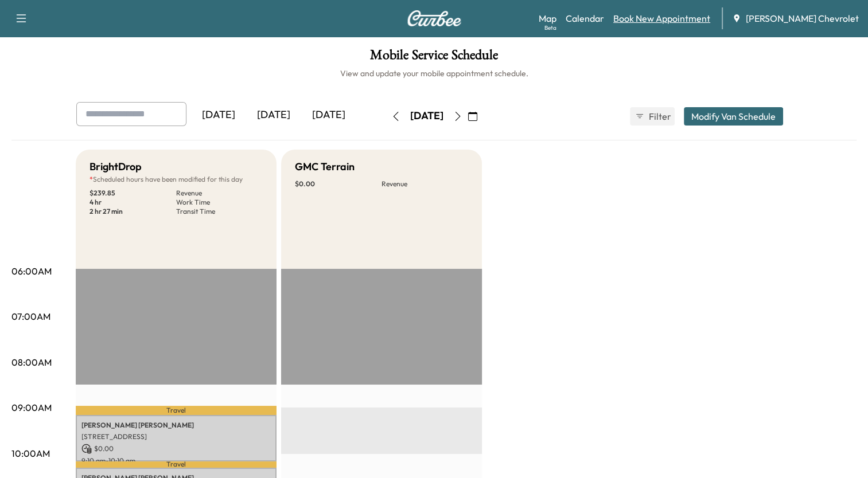
click at [661, 18] on link "Book New Appointment" at bounding box center [661, 18] width 97 height 14
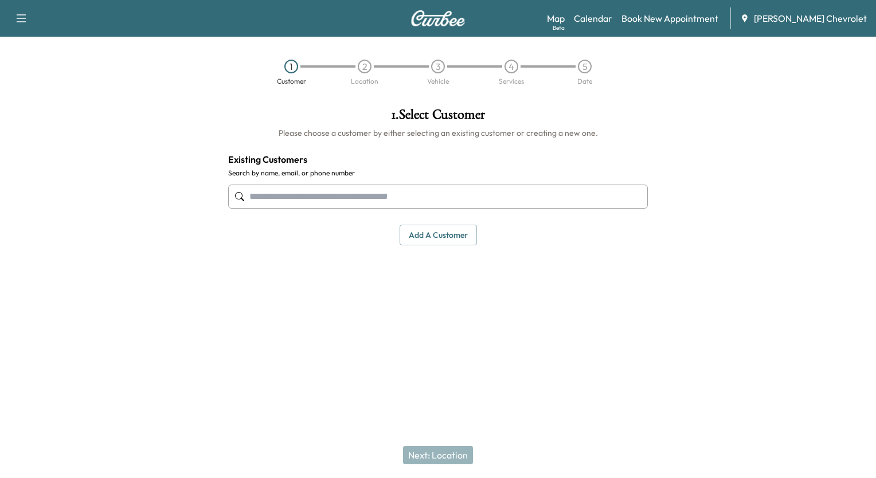
click at [452, 194] on input "text" at bounding box center [438, 197] width 420 height 24
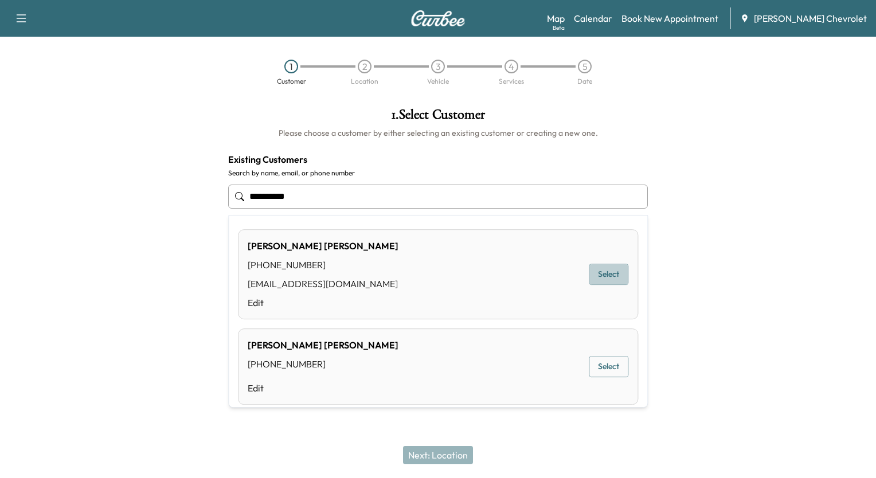
click at [589, 272] on button "Select" at bounding box center [609, 274] width 40 height 21
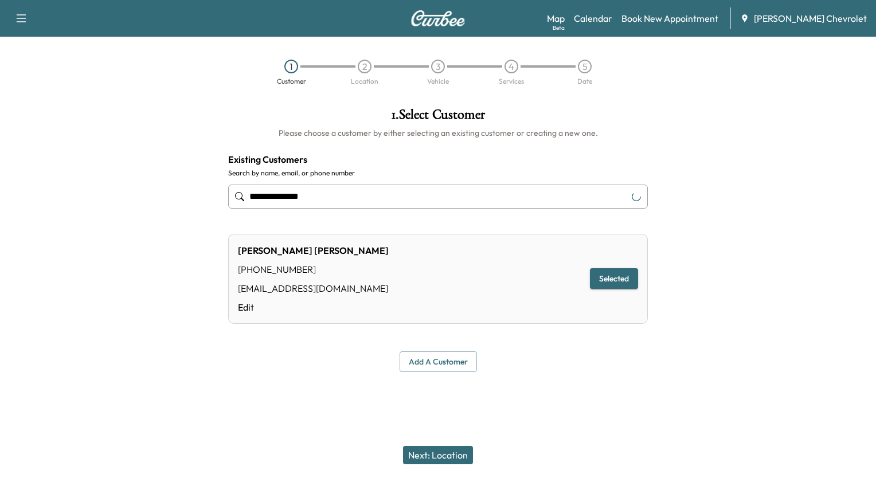
type input "**********"
click at [443, 452] on button "Next: Location" at bounding box center [438, 455] width 70 height 18
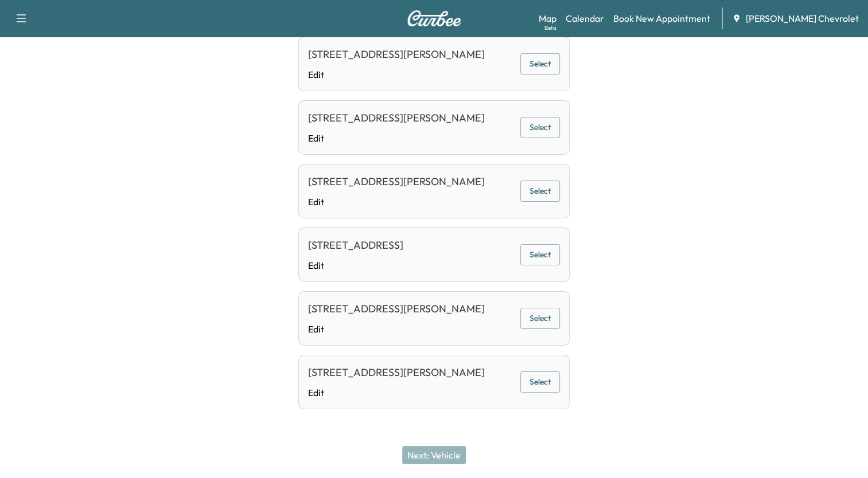
scroll to position [481, 0]
click at [553, 381] on button "Select" at bounding box center [540, 382] width 40 height 21
click at [429, 455] on button "Next: Vehicle" at bounding box center [434, 455] width 64 height 18
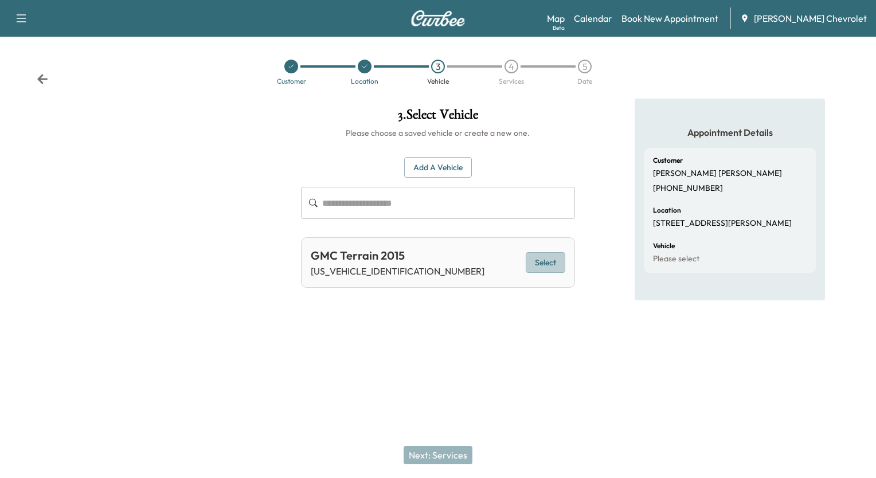
click at [533, 263] on button "Select" at bounding box center [546, 262] width 40 height 21
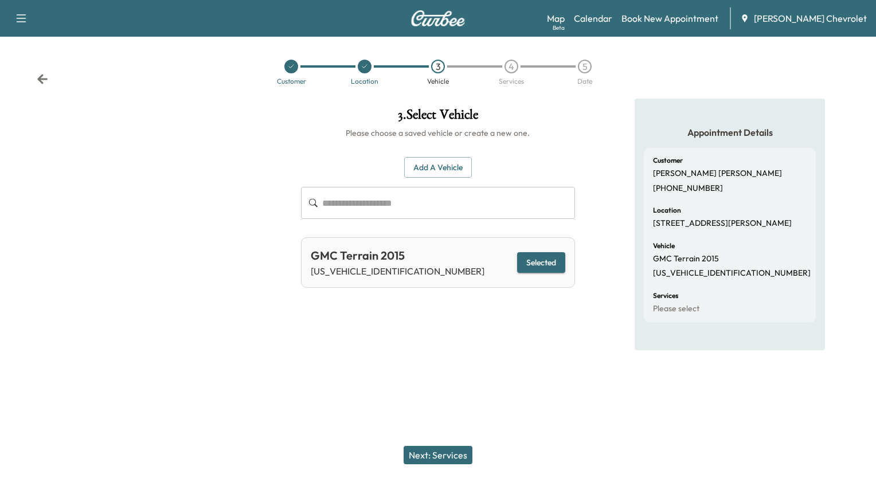
click at [453, 455] on button "Next: Services" at bounding box center [438, 455] width 69 height 18
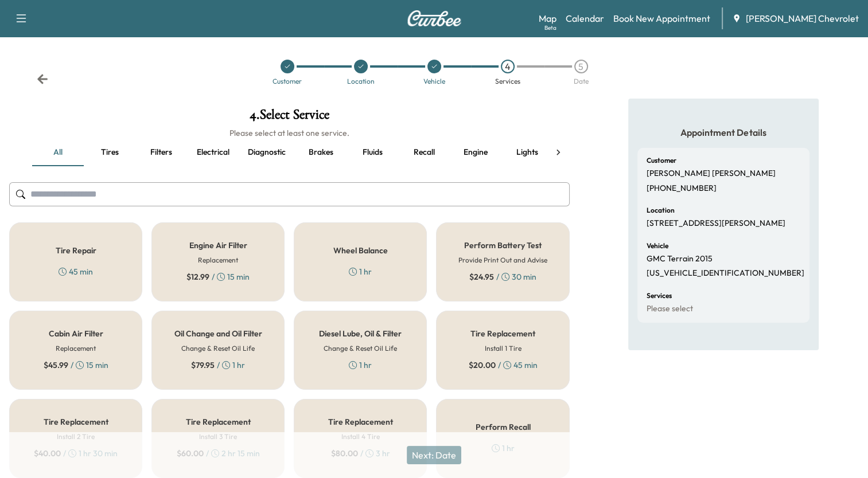
click at [219, 344] on h6 "Change & Reset Oil Life" at bounding box center [217, 349] width 73 height 10
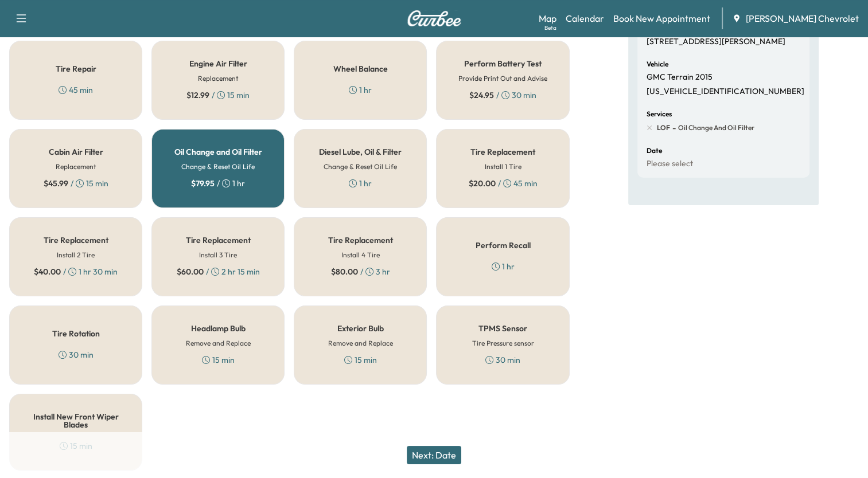
scroll to position [184, 0]
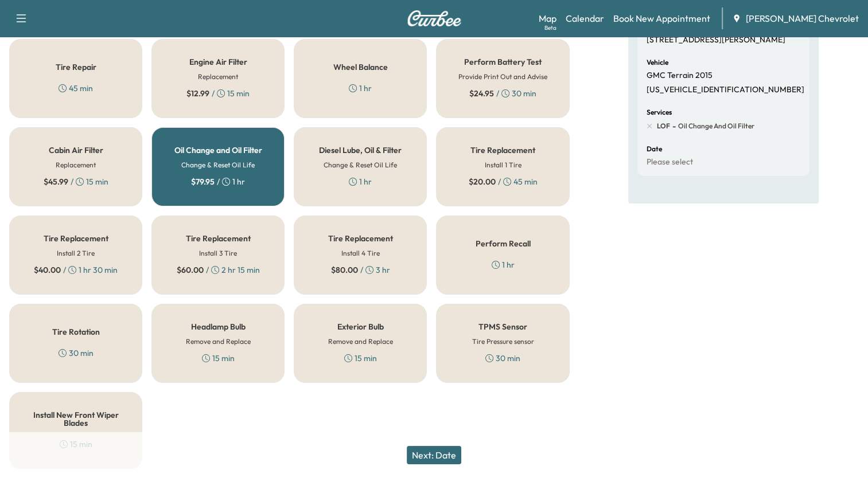
click at [83, 338] on div "Tire Rotation 30 min" at bounding box center [75, 343] width 133 height 79
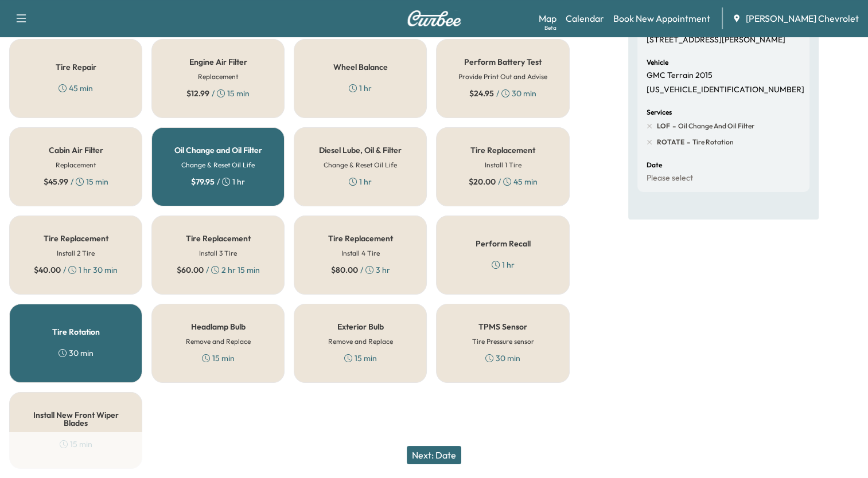
click at [423, 448] on button "Next: Date" at bounding box center [434, 455] width 54 height 18
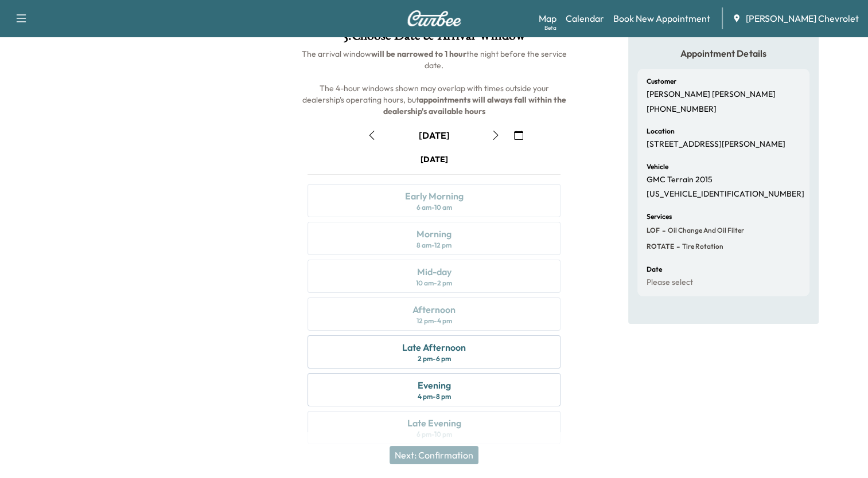
scroll to position [92, 0]
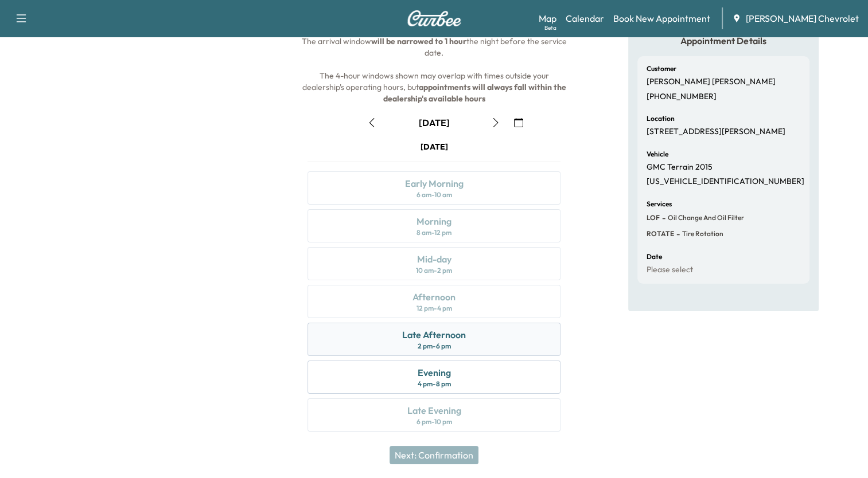
click at [449, 343] on div "2 pm - 6 pm" at bounding box center [433, 346] width 33 height 9
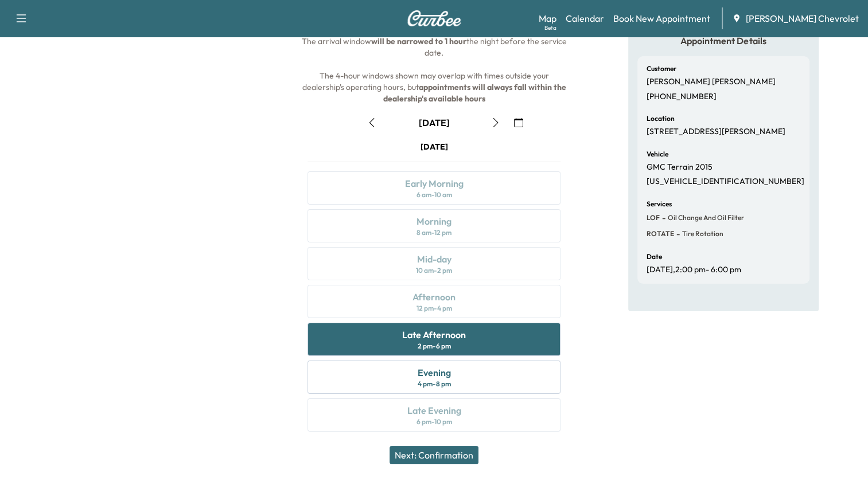
click at [448, 455] on button "Next: Confirmation" at bounding box center [433, 455] width 89 height 18
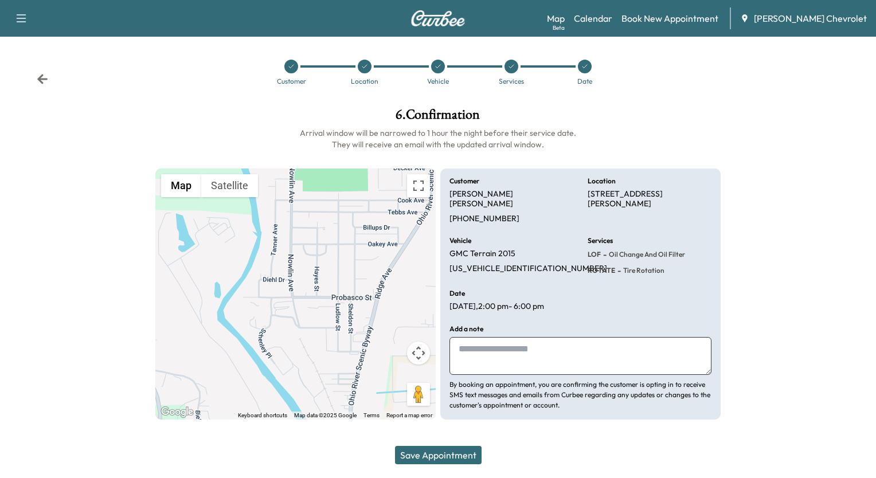
click at [483, 337] on textarea at bounding box center [581, 356] width 262 height 38
type textarea "**********"
click at [432, 453] on button "Save Appointment" at bounding box center [438, 455] width 87 height 18
click at [44, 84] on icon at bounding box center [42, 78] width 11 height 11
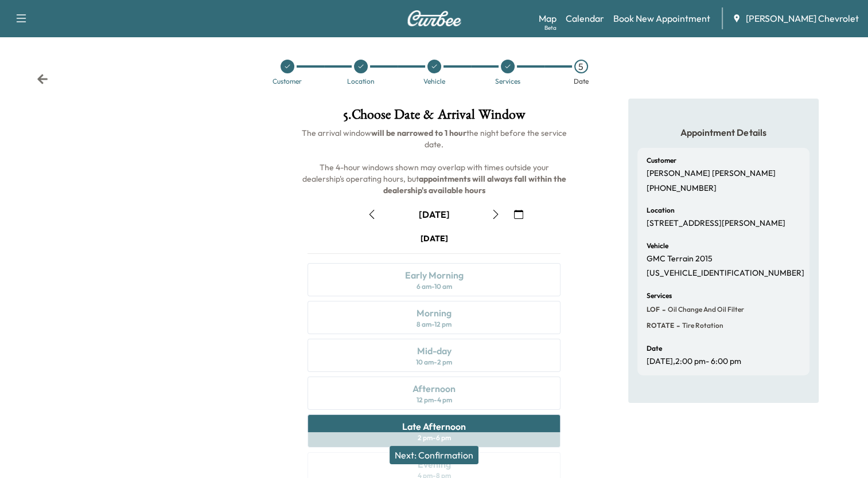
click at [44, 84] on icon at bounding box center [42, 78] width 11 height 11
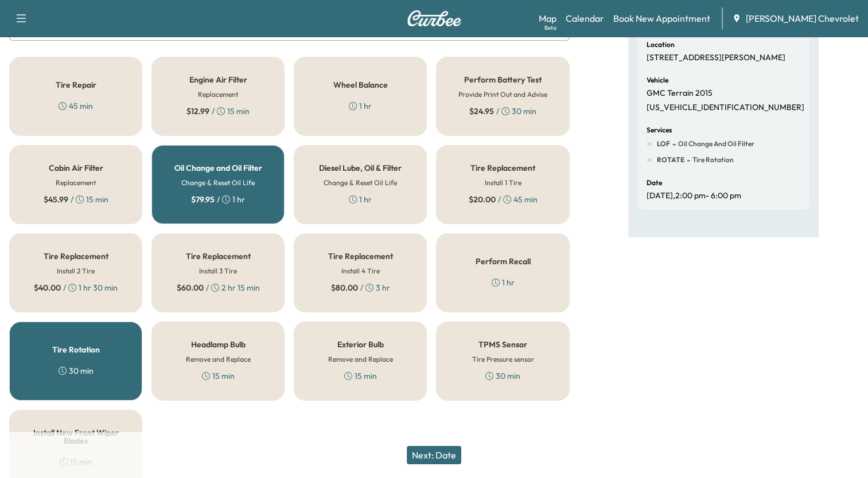
scroll to position [184, 0]
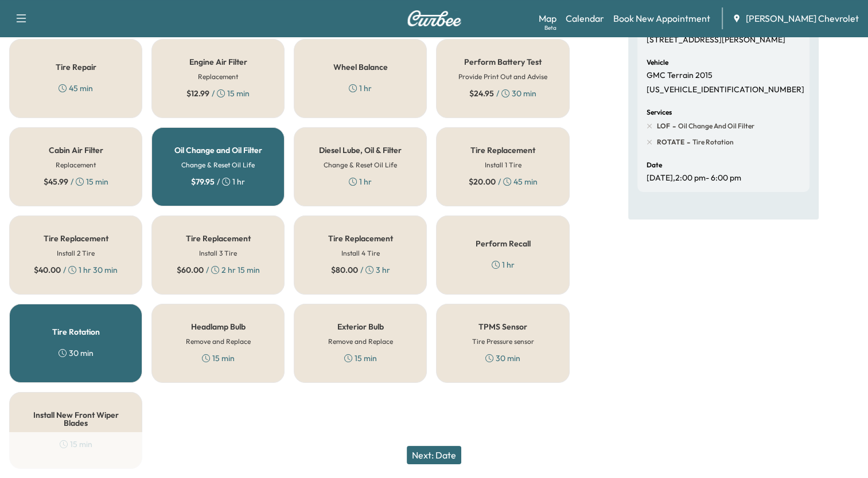
click at [97, 319] on div "Tire Rotation 30 min" at bounding box center [75, 343] width 133 height 79
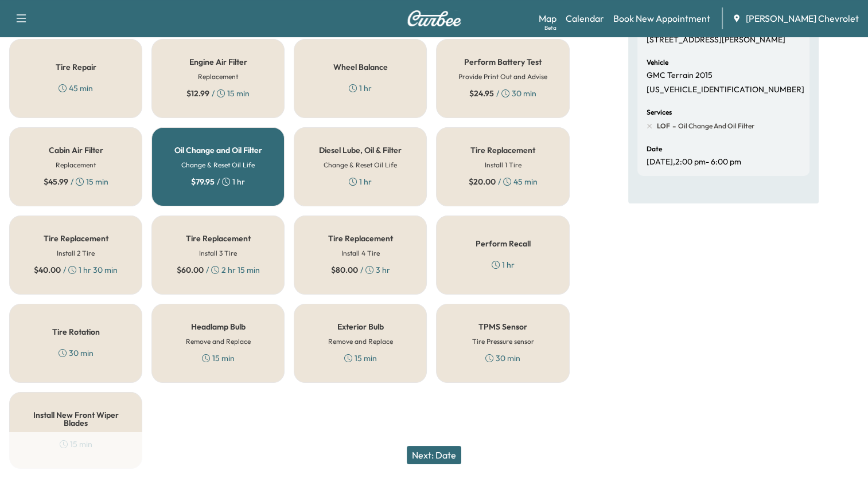
click at [431, 453] on button "Next: Date" at bounding box center [434, 455] width 54 height 18
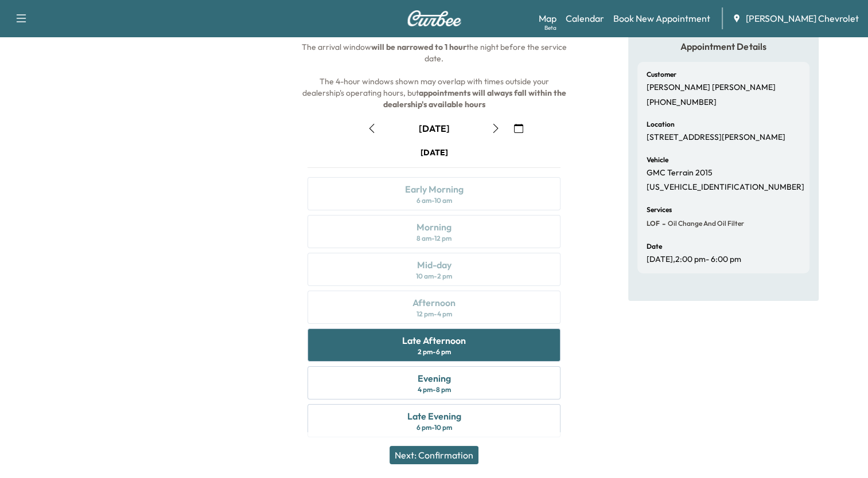
scroll to position [93, 0]
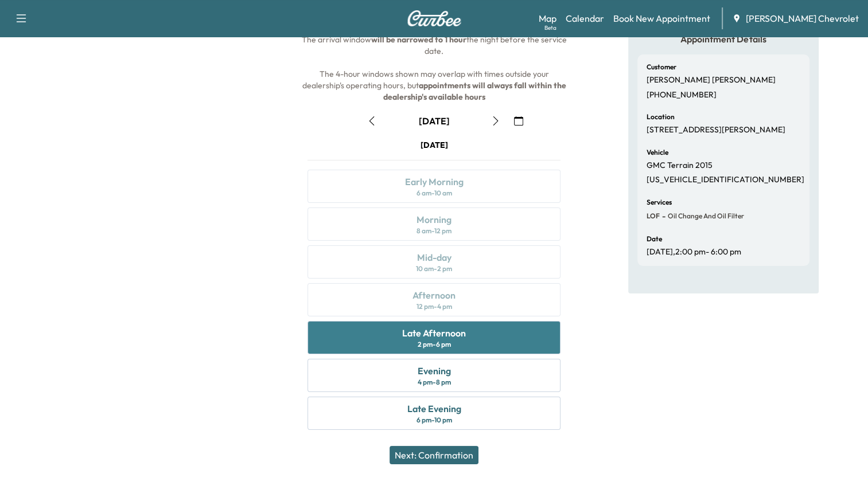
click at [461, 331] on div "Late Afternoon" at bounding box center [434, 333] width 64 height 14
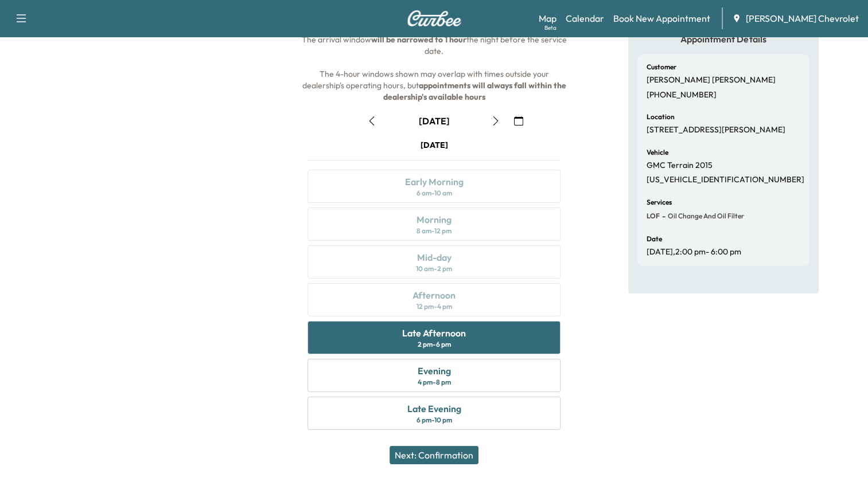
click at [435, 455] on button "Next: Confirmation" at bounding box center [433, 455] width 89 height 18
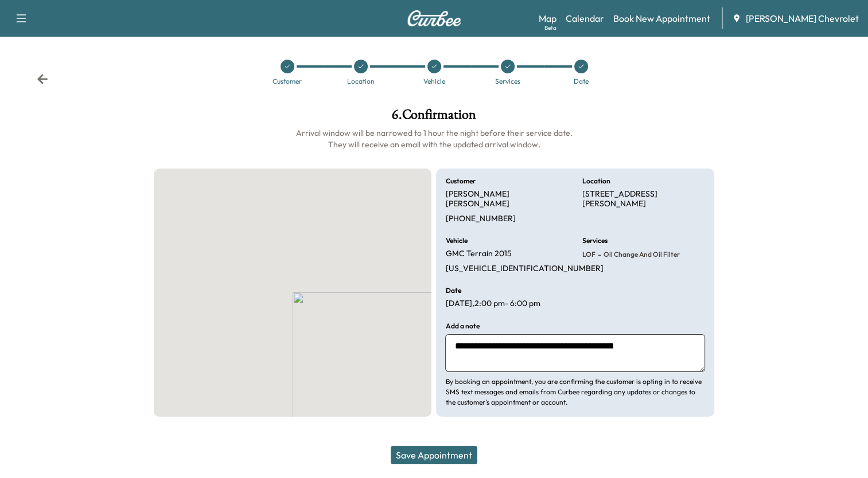
scroll to position [0, 0]
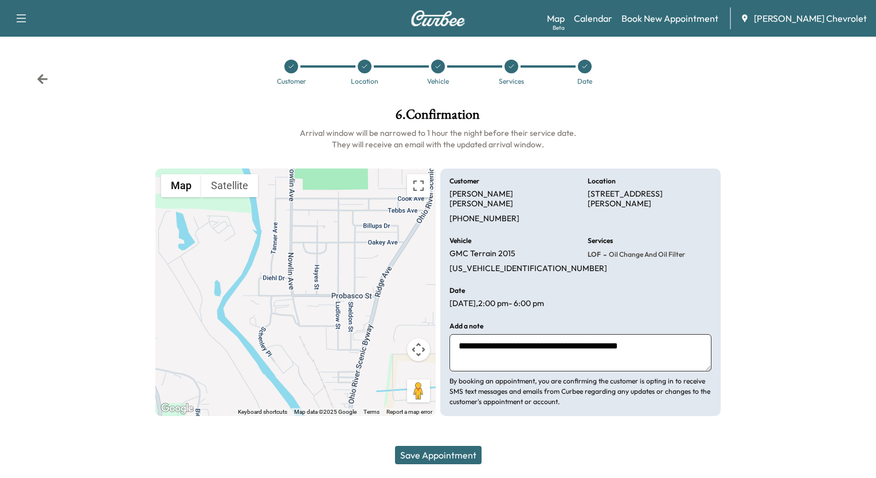
click at [435, 455] on button "Save Appointment" at bounding box center [438, 455] width 87 height 18
click at [46, 77] on icon at bounding box center [42, 78] width 11 height 11
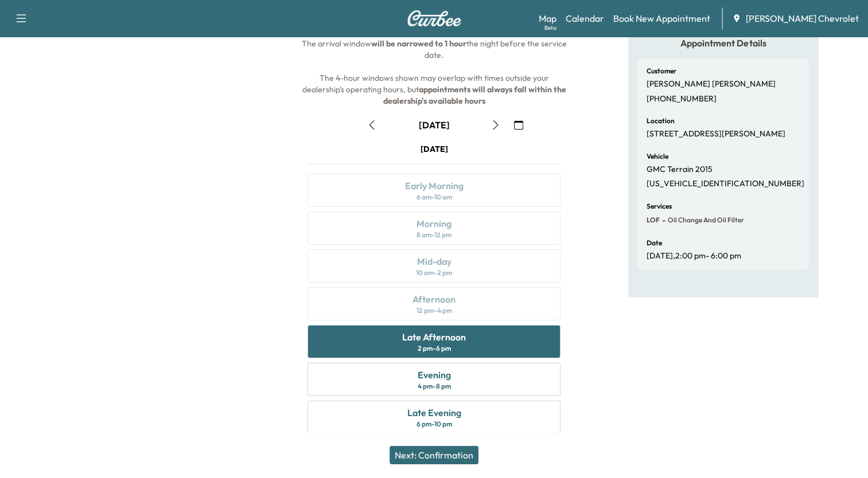
scroll to position [93, 0]
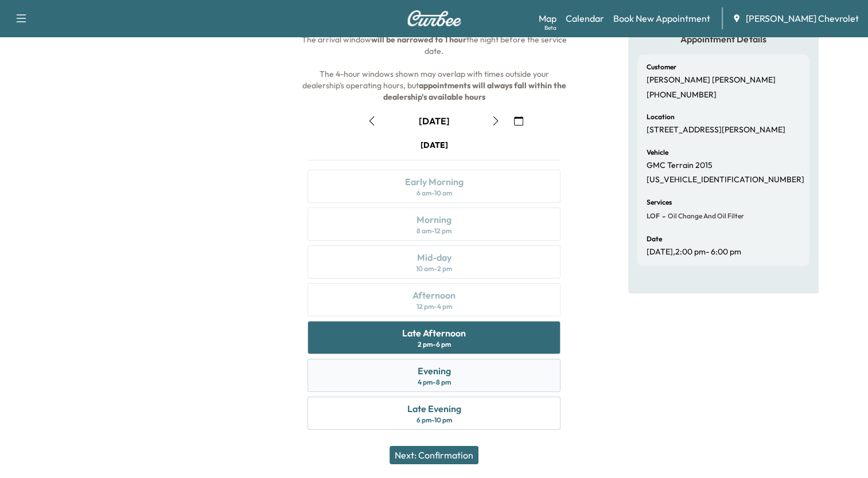
click at [494, 381] on div "Evening 4 pm - 8 pm" at bounding box center [433, 375] width 252 height 33
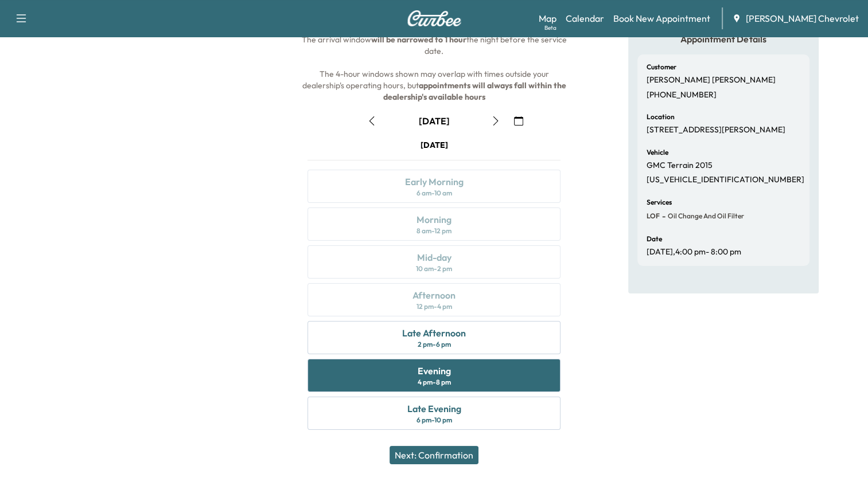
click at [469, 451] on button "Next: Confirmation" at bounding box center [433, 455] width 89 height 18
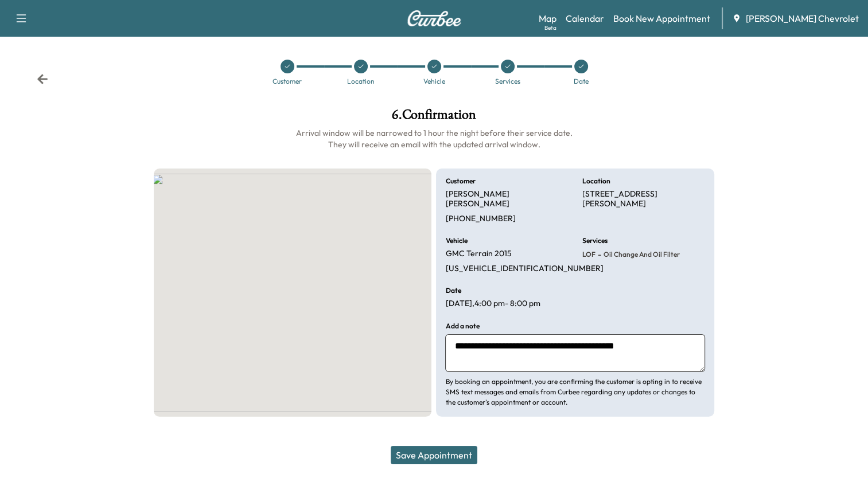
scroll to position [0, 0]
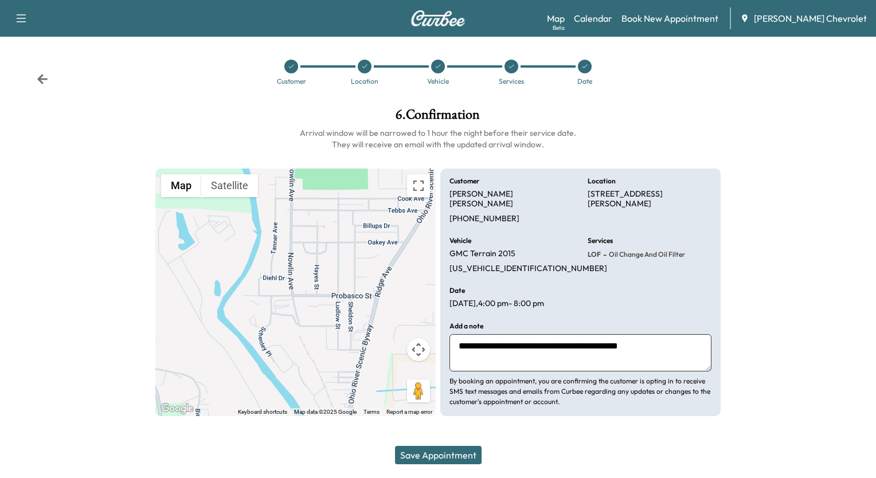
click at [469, 451] on button "Save Appointment" at bounding box center [438, 455] width 87 height 18
click at [46, 80] on icon at bounding box center [42, 78] width 11 height 11
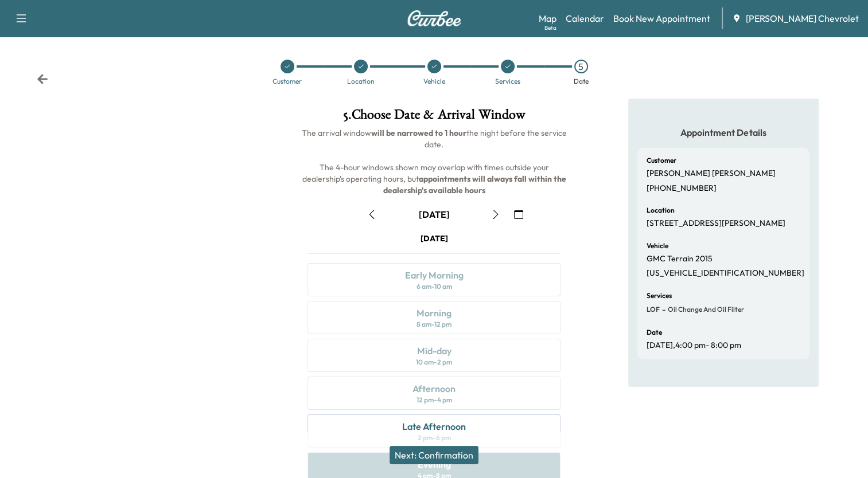
click at [41, 79] on icon at bounding box center [42, 79] width 10 height 10
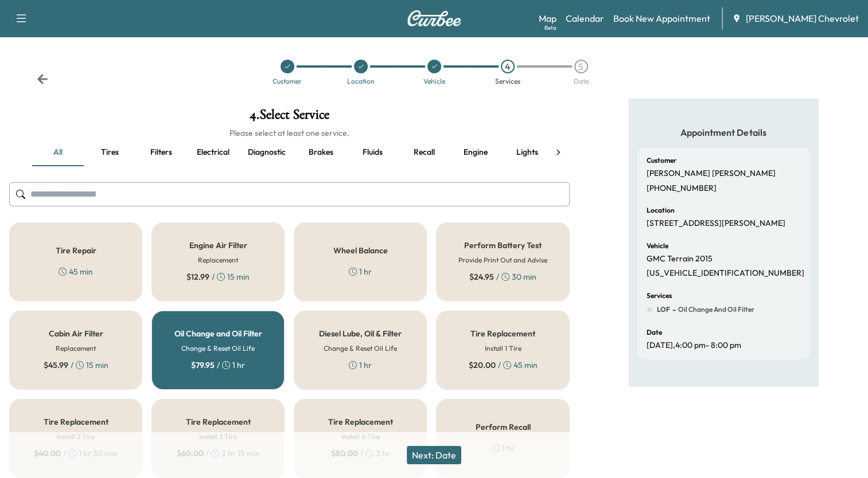
click at [41, 79] on icon at bounding box center [42, 79] width 10 height 10
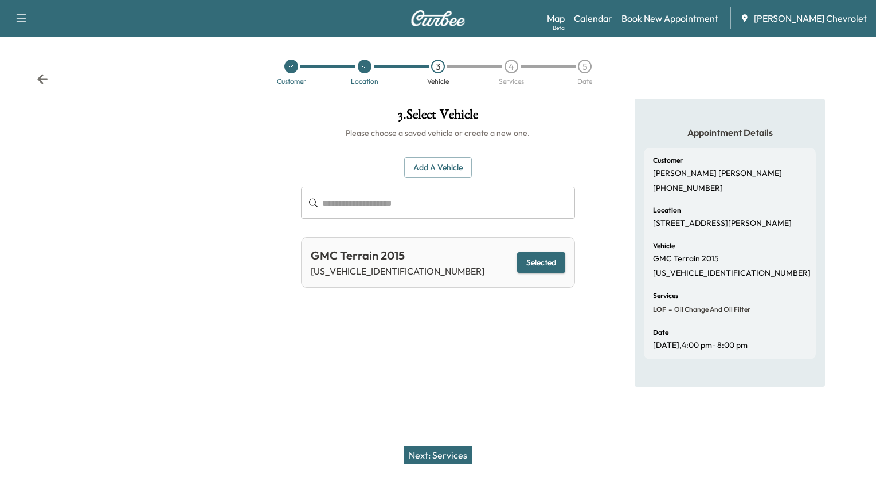
click at [41, 79] on icon at bounding box center [42, 79] width 10 height 10
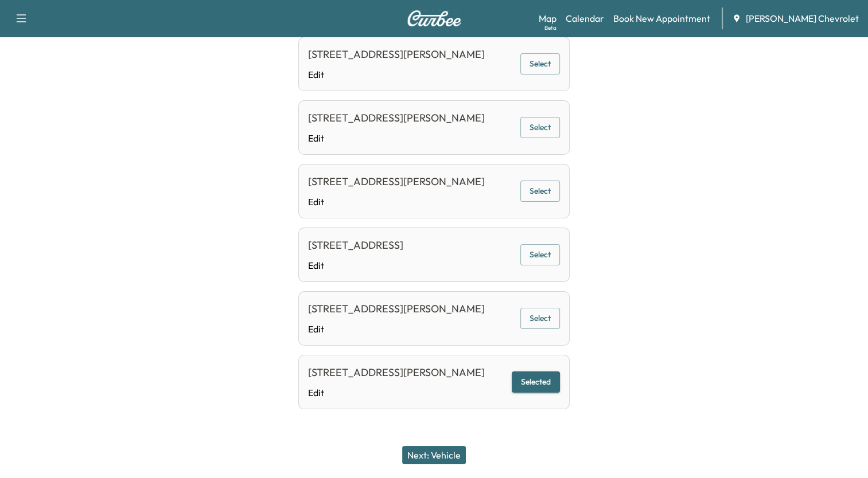
scroll to position [497, 0]
click at [440, 450] on button "Next: Vehicle" at bounding box center [434, 455] width 64 height 18
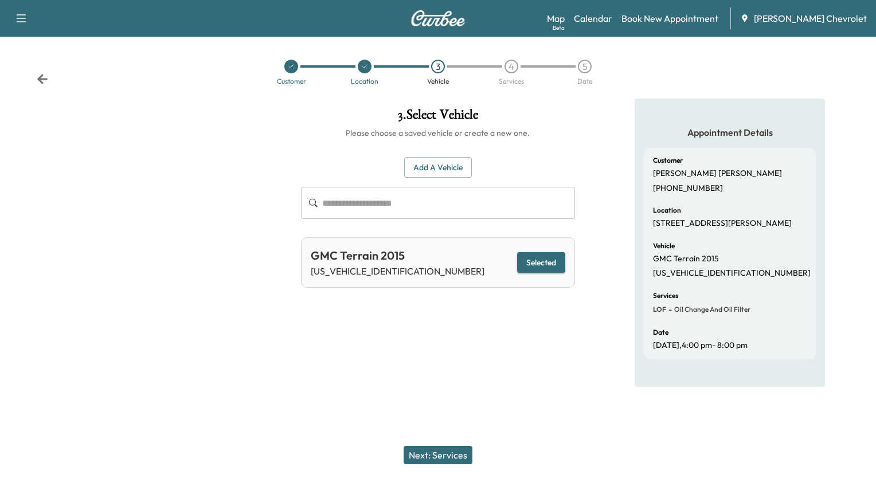
click at [440, 450] on button "Next: Services" at bounding box center [438, 455] width 69 height 18
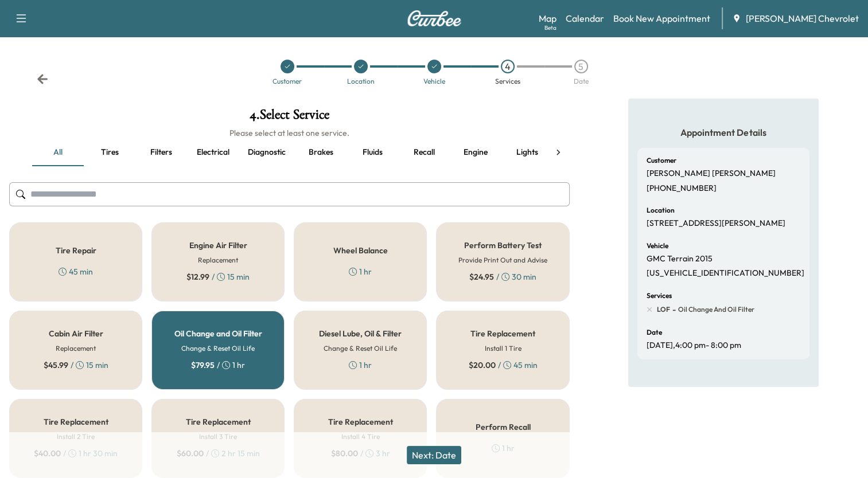
click at [440, 450] on button "Next: Date" at bounding box center [434, 455] width 54 height 18
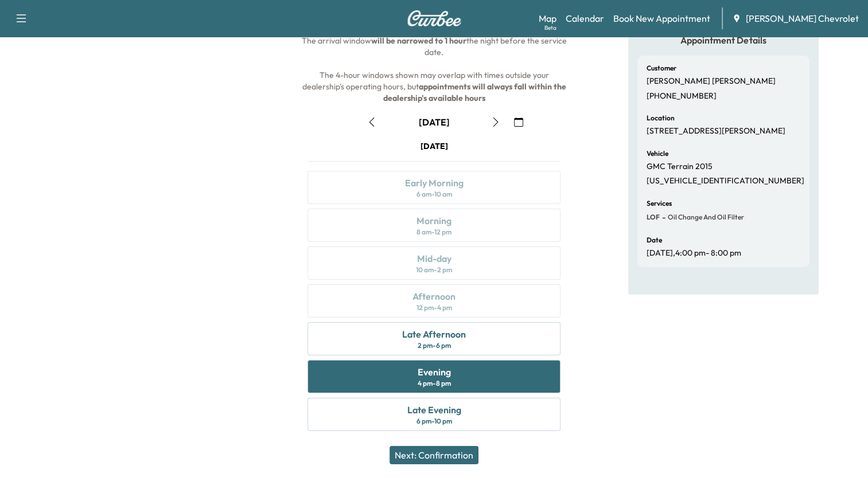
scroll to position [93, 0]
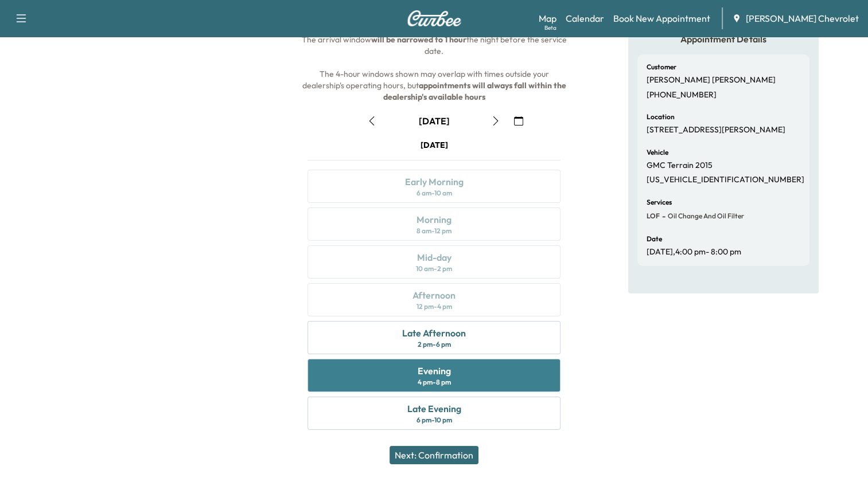
click at [477, 363] on div "Evening 4 pm - 8 pm" at bounding box center [433, 375] width 252 height 33
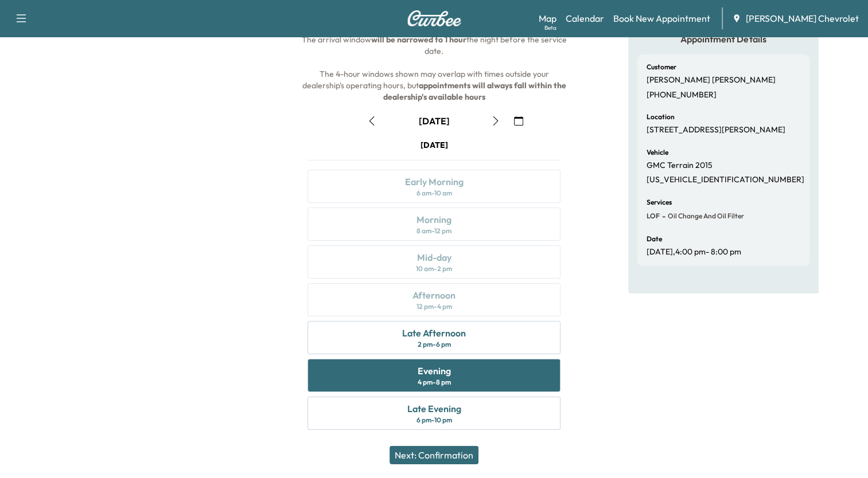
click at [451, 453] on button "Next: Confirmation" at bounding box center [433, 455] width 89 height 18
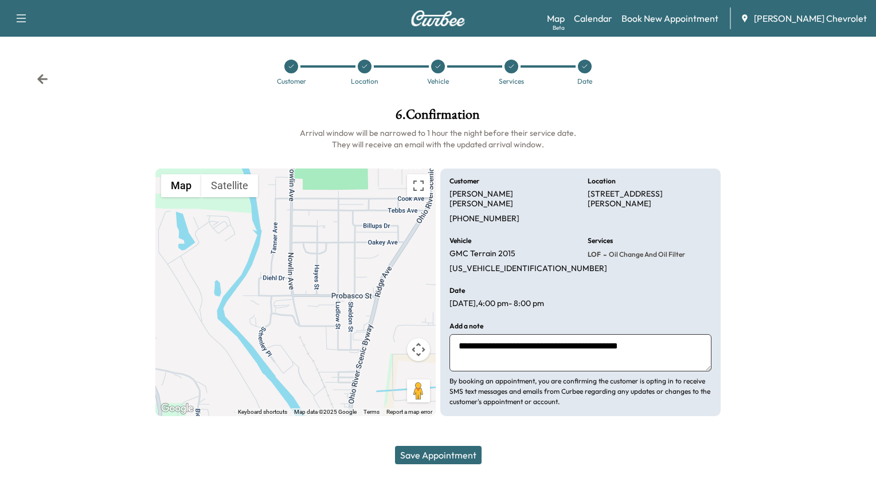
click at [451, 453] on button "Save Appointment" at bounding box center [438, 455] width 87 height 18
click at [41, 77] on icon at bounding box center [42, 79] width 10 height 10
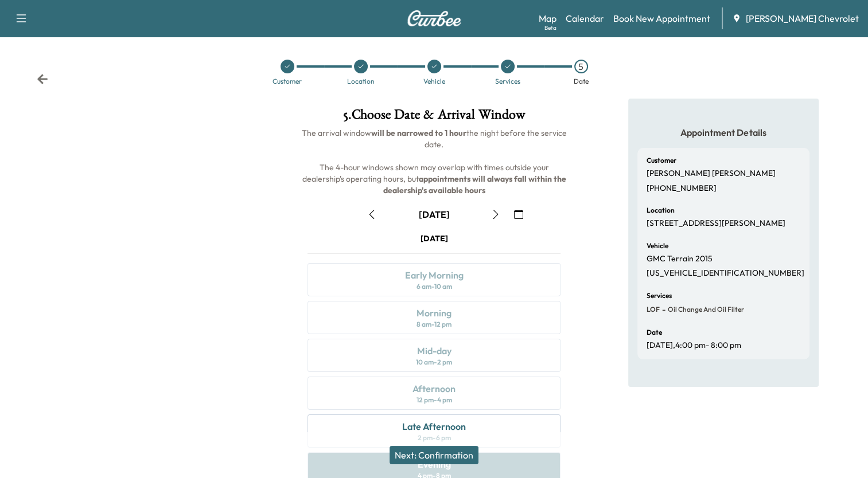
click at [494, 215] on icon "button" at bounding box center [495, 214] width 9 height 9
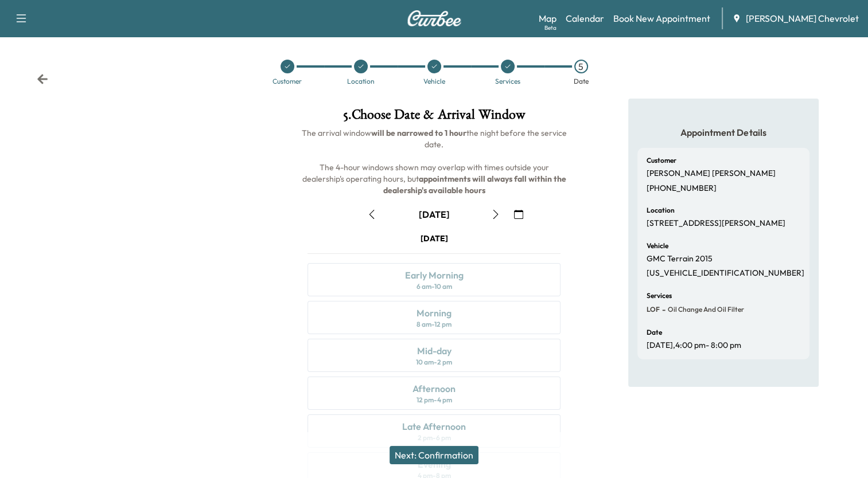
click at [494, 215] on icon "button" at bounding box center [495, 214] width 9 height 9
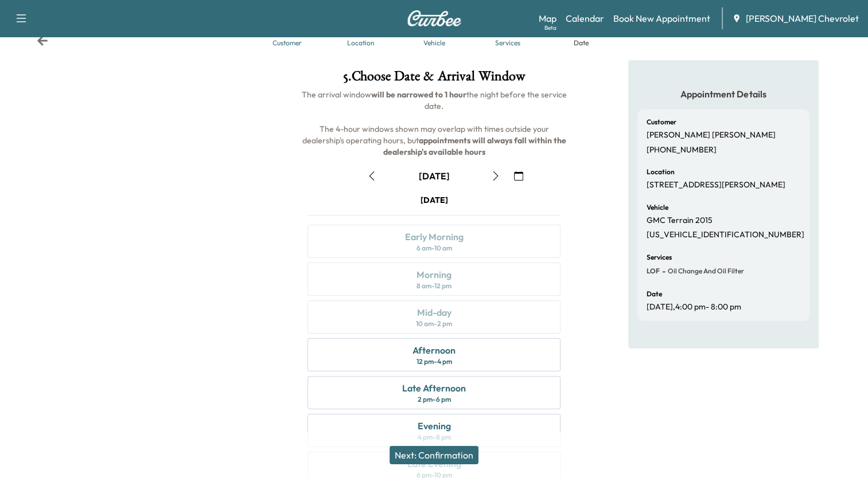
scroll to position [46, 0]
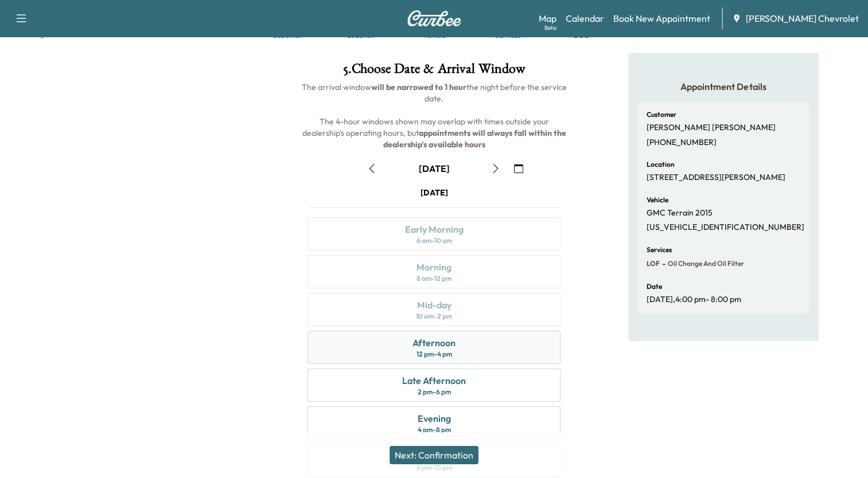
click at [458, 344] on div "Afternoon 12 pm - 4 pm" at bounding box center [433, 347] width 252 height 33
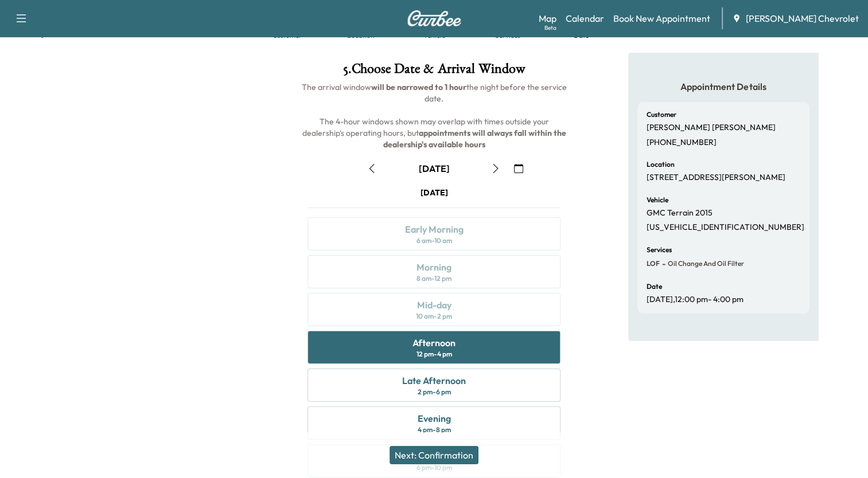
click at [459, 455] on button "Next: Confirmation" at bounding box center [433, 455] width 89 height 18
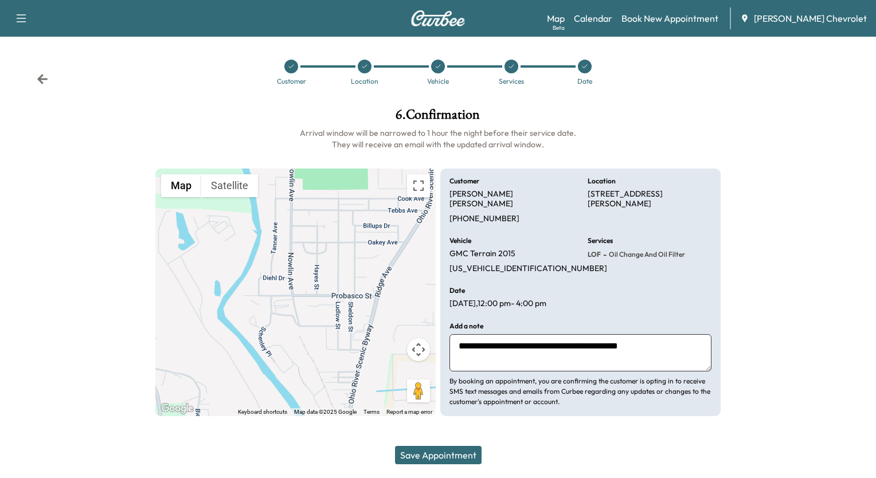
click at [459, 455] on button "Save Appointment" at bounding box center [438, 455] width 87 height 18
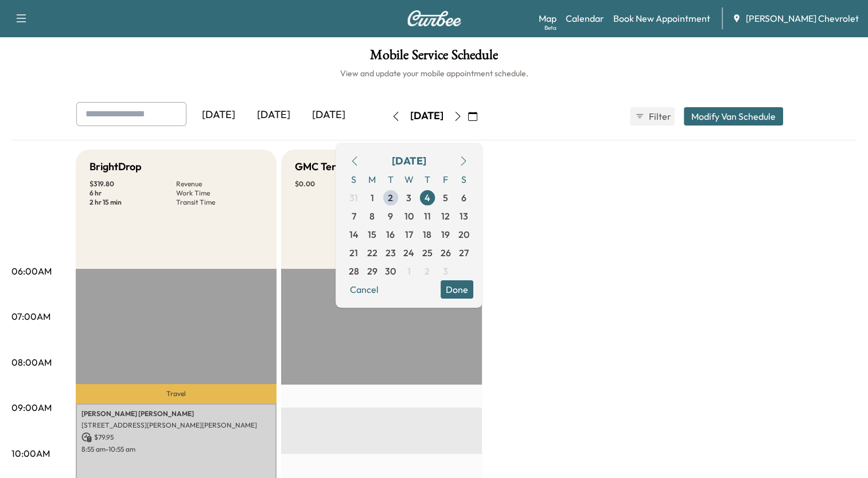
click at [473, 291] on button "Done" at bounding box center [456, 289] width 33 height 18
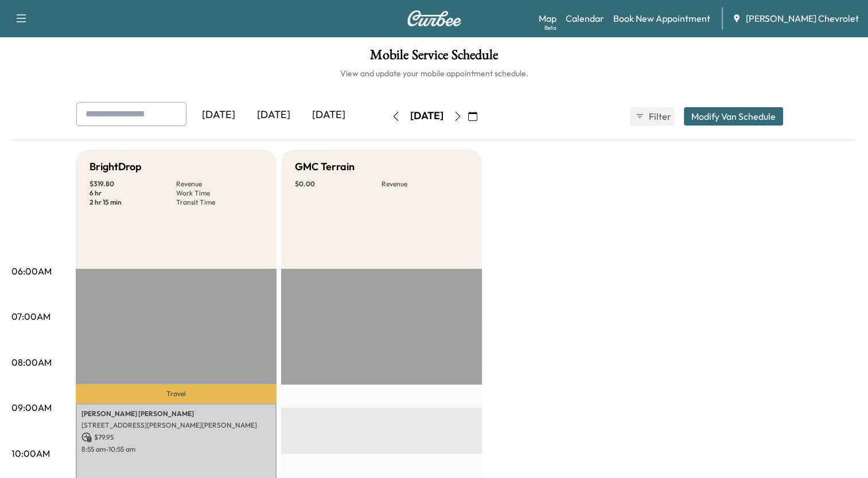
click at [391, 112] on icon "button" at bounding box center [395, 116] width 9 height 9
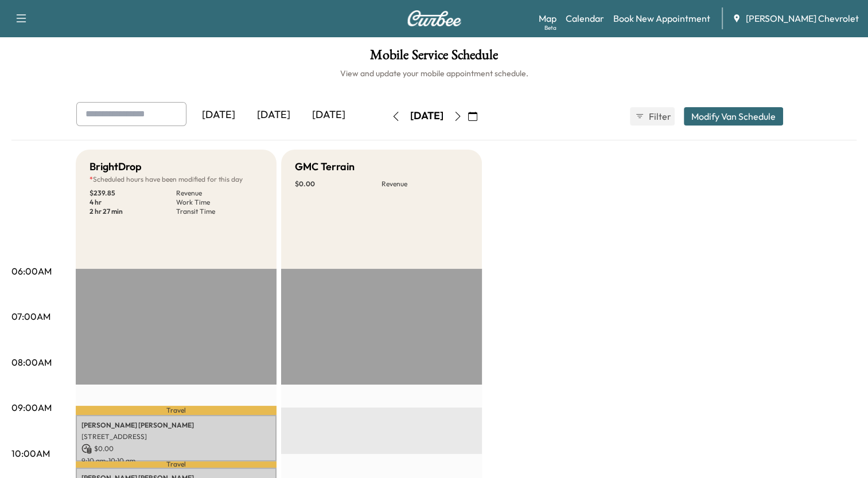
click at [732, 118] on button "Modify Van Schedule" at bounding box center [733, 116] width 99 height 18
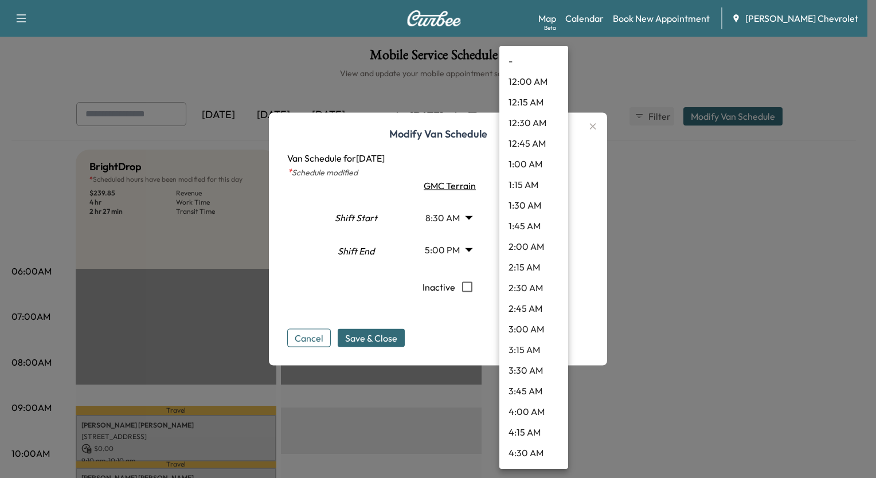
click at [534, 248] on body "Support Log Out Map Beta Calendar Book New Appointment [PERSON_NAME] Chevrolet …" at bounding box center [438, 239] width 876 height 478
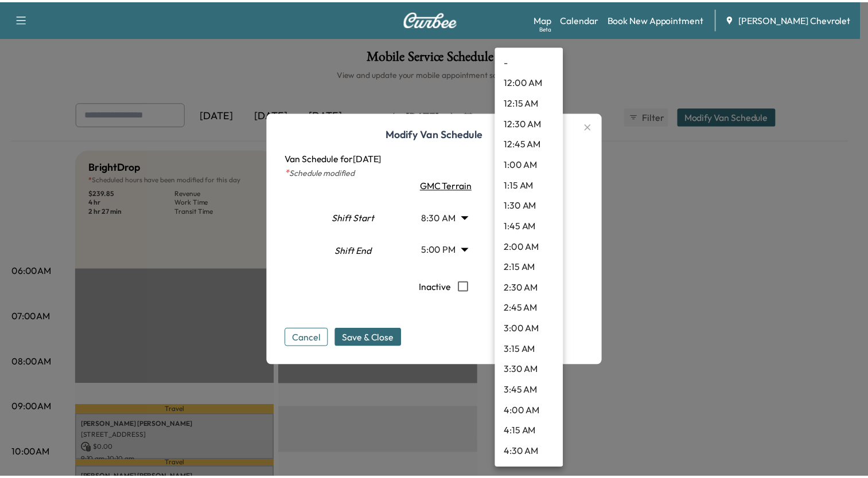
scroll to position [1227, 0]
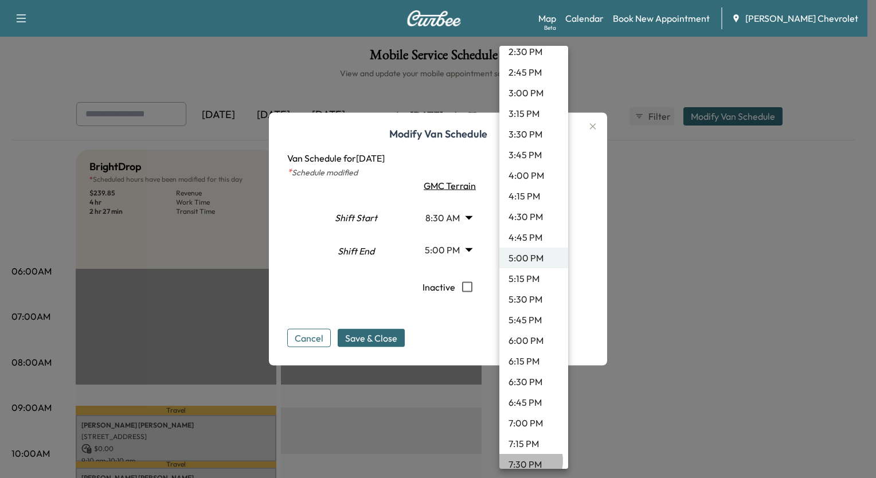
click at [526, 461] on li "7:30 PM" at bounding box center [534, 464] width 69 height 21
type input "****"
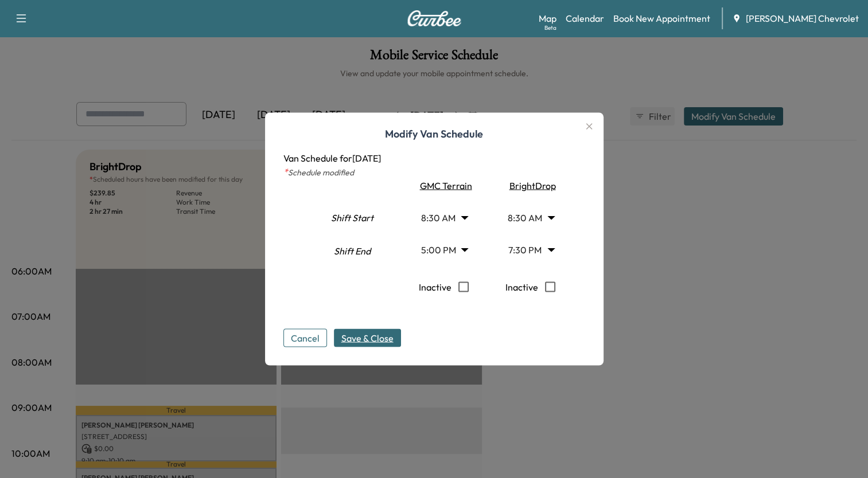
click at [386, 336] on span "Save & Close" at bounding box center [367, 338] width 52 height 14
